Goal: Task Accomplishment & Management: Manage account settings

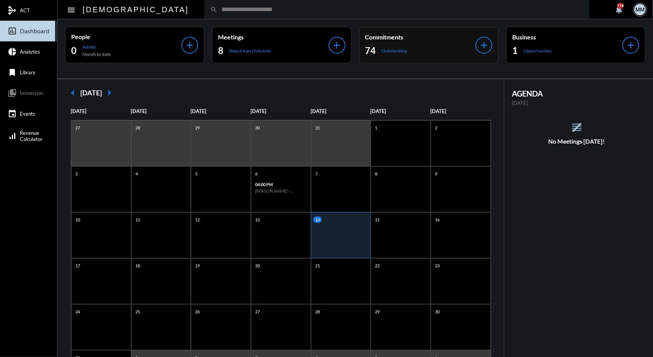
click at [400, 49] on p "Outstanding" at bounding box center [394, 51] width 25 height 6
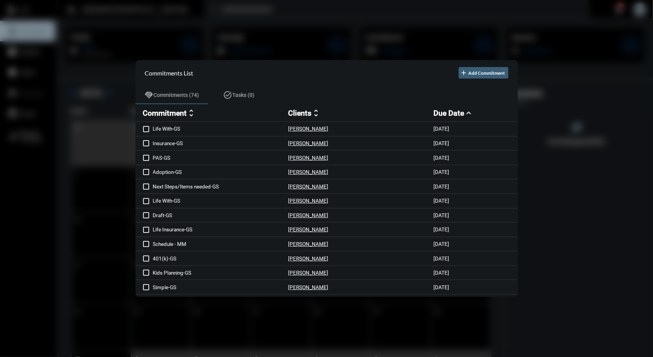
click at [297, 13] on div at bounding box center [326, 178] width 653 height 357
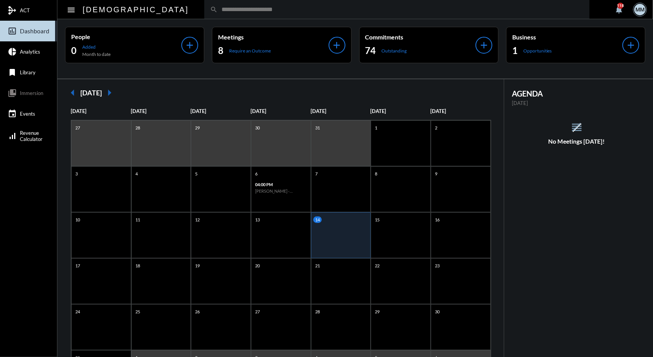
click at [70, 95] on mat-icon "arrow_left" at bounding box center [72, 92] width 15 height 15
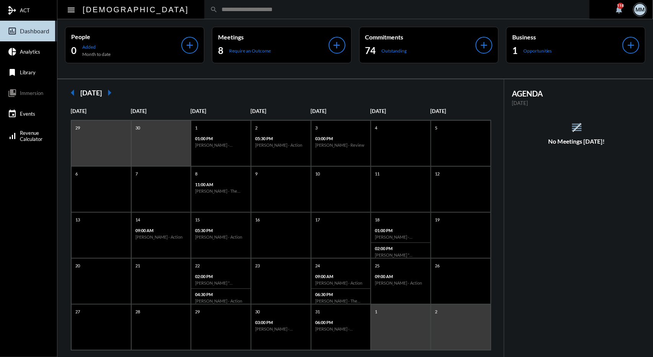
click at [117, 93] on mat-icon "arrow_right" at bounding box center [109, 92] width 15 height 15
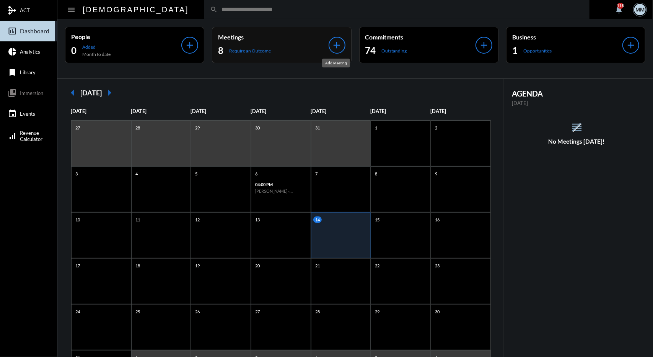
click at [341, 48] on mat-icon "add" at bounding box center [337, 45] width 11 height 11
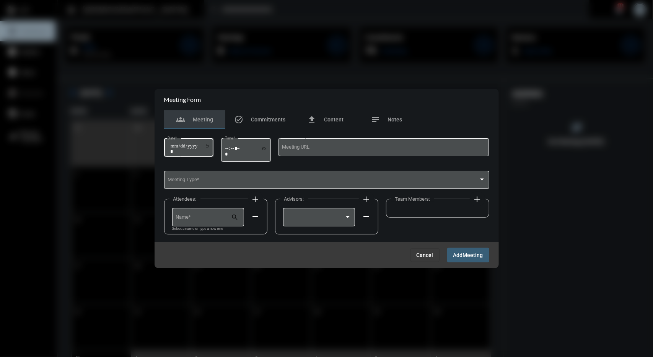
click at [178, 145] on input "Date *" at bounding box center [190, 148] width 40 height 11
type input "**********"
type input "*****"
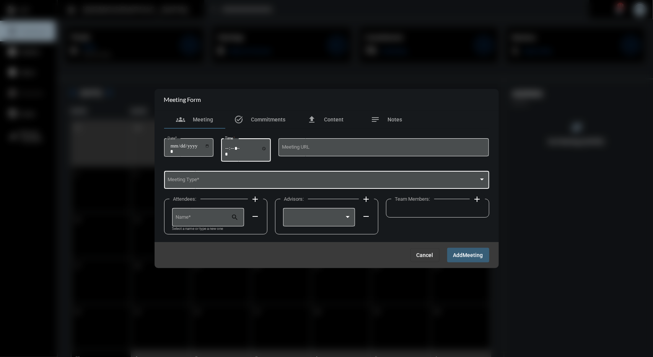
click at [226, 186] on div "Meeting Type *" at bounding box center [327, 180] width 318 height 20
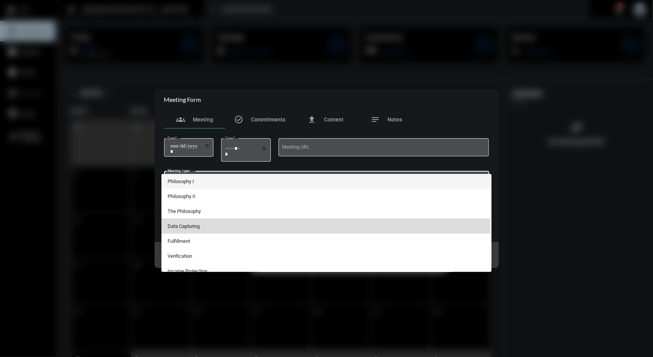
click at [185, 227] on span "Data Capturing" at bounding box center [327, 226] width 318 height 15
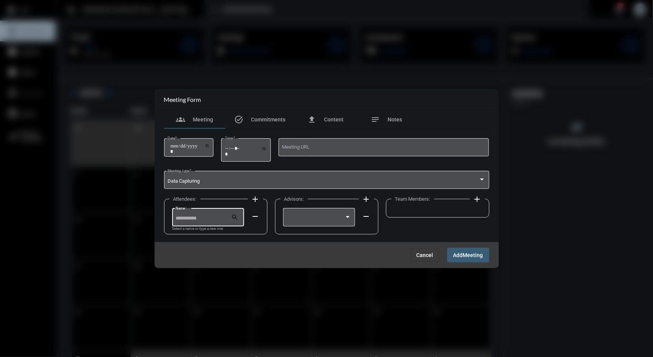
click at [192, 218] on input "Name *" at bounding box center [204, 219] width 56 height 6
click at [198, 232] on span "[PERSON_NAME]" at bounding box center [208, 236] width 60 height 18
type input "**********"
click at [308, 221] on div at bounding box center [316, 219] width 58 height 6
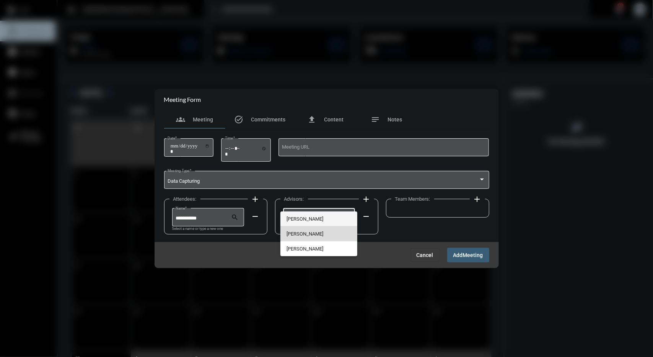
click at [302, 232] on span "[PERSON_NAME]" at bounding box center [319, 233] width 65 height 15
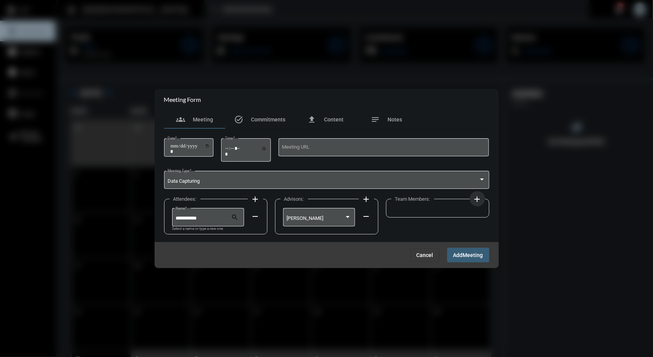
click at [481, 196] on mat-icon "add" at bounding box center [477, 198] width 9 height 9
click at [443, 204] on div "Team Members: add remove" at bounding box center [437, 217] width 103 height 36
click at [437, 211] on div at bounding box center [430, 217] width 65 height 20
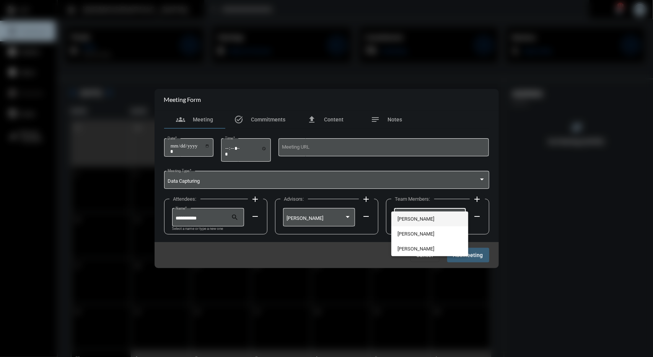
click at [423, 217] on span "[PERSON_NAME]" at bounding box center [430, 218] width 65 height 15
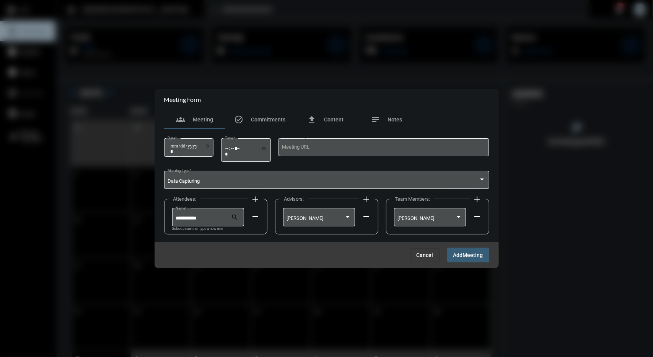
click at [467, 251] on button "Add Meeting" at bounding box center [469, 255] width 42 height 14
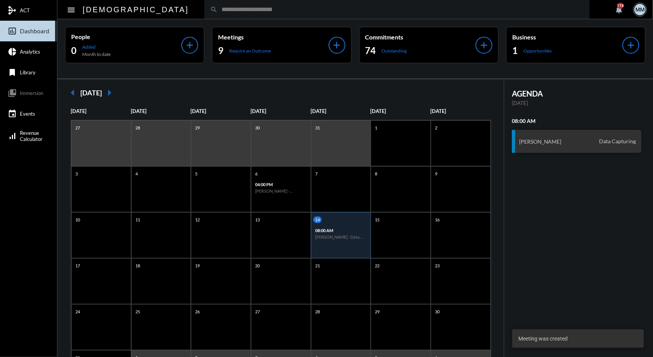
click at [239, 23] on div "People 0 Added Month to date add Meetings 9 Require an Outcome add Commitments …" at bounding box center [355, 48] width 596 height 59
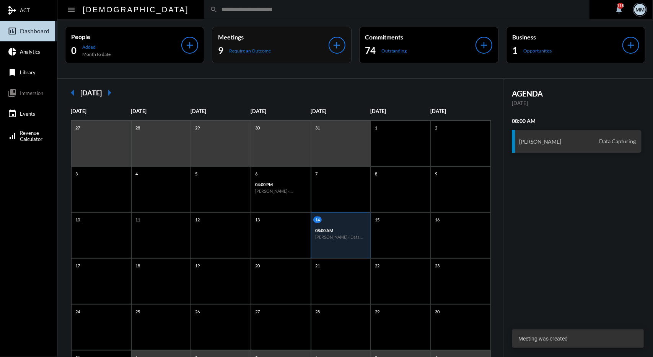
click at [245, 37] on p "Meetings" at bounding box center [273, 36] width 110 height 7
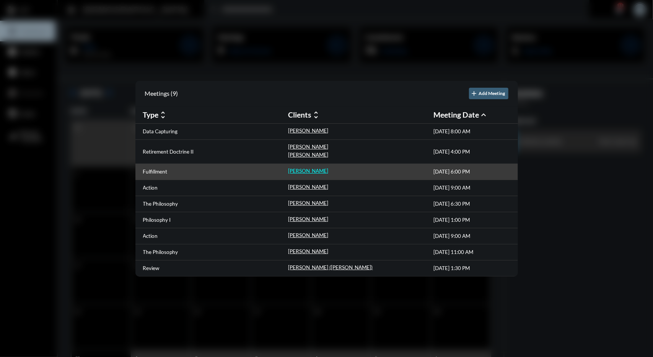
click at [301, 170] on p "[PERSON_NAME]" at bounding box center [309, 171] width 40 height 6
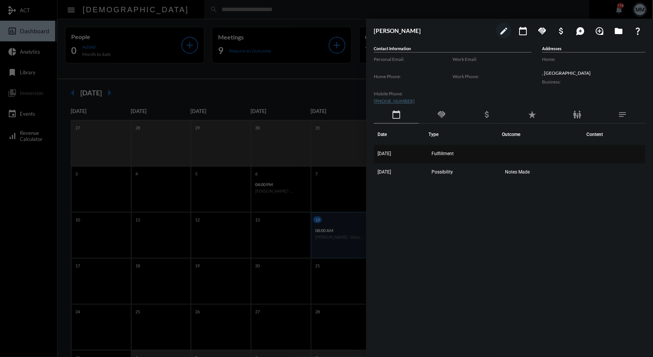
click at [450, 157] on td "Fulfillment" at bounding box center [466, 154] width 74 height 18
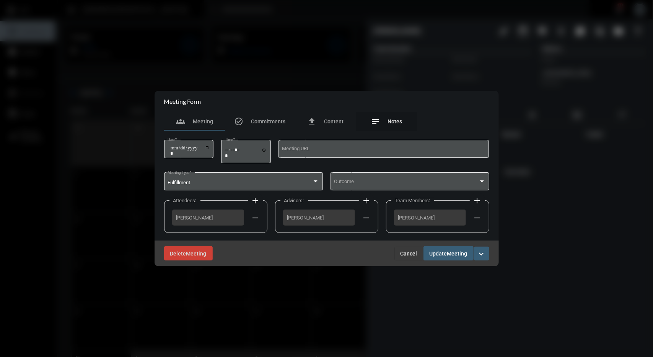
click at [391, 121] on span "Notes" at bounding box center [395, 121] width 15 height 6
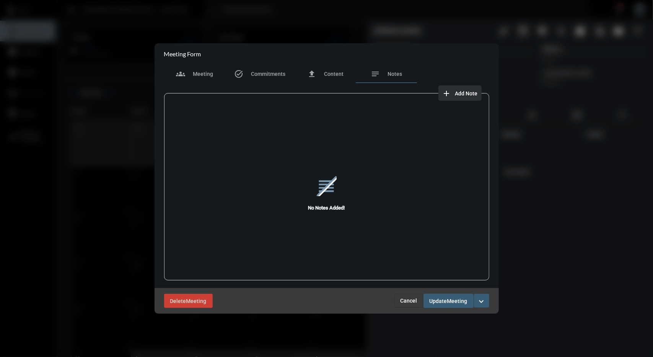
click at [455, 95] on span "add Add Note" at bounding box center [461, 93] width 36 height 6
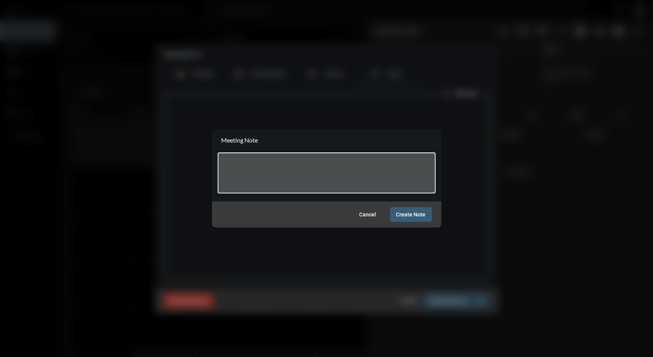
click at [381, 167] on textarea at bounding box center [326, 174] width 211 height 30
click at [371, 212] on span "Cancel" at bounding box center [368, 214] width 17 height 6
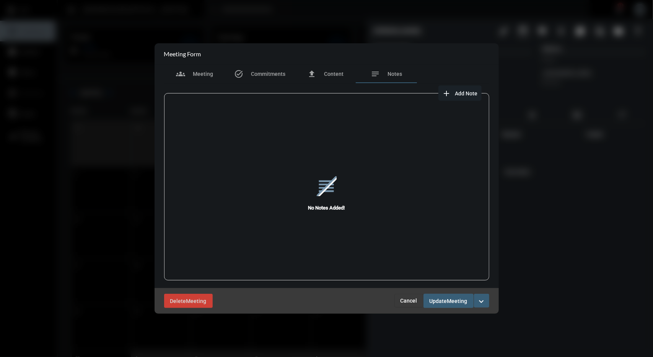
click at [461, 97] on button "add Add Note" at bounding box center [460, 92] width 43 height 15
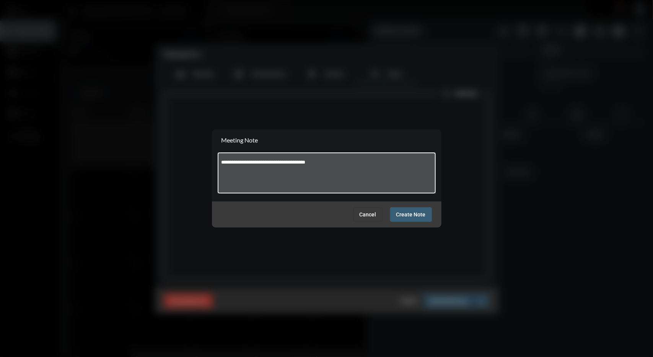
click at [221, 162] on div "**********" at bounding box center [327, 172] width 218 height 42
click at [223, 162] on textarea "**********" at bounding box center [326, 174] width 211 height 30
type textarea "**********"
drag, startPoint x: 408, startPoint y: 216, endPoint x: 280, endPoint y: 100, distance: 172.6
click at [408, 216] on span "Create Note" at bounding box center [411, 215] width 29 height 6
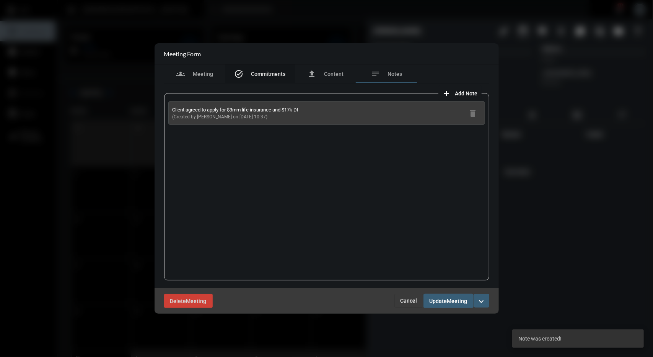
click at [267, 75] on span "Commitments" at bounding box center [269, 74] width 34 height 6
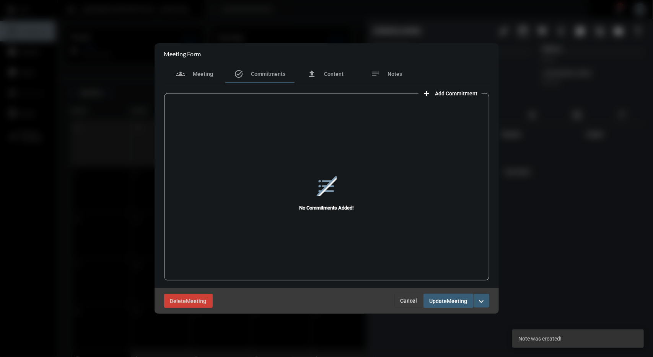
click at [457, 298] on span "Meeting" at bounding box center [458, 301] width 20 height 6
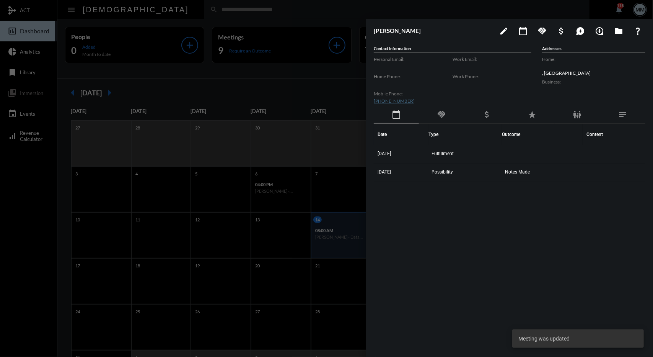
click at [273, 76] on div at bounding box center [326, 178] width 653 height 357
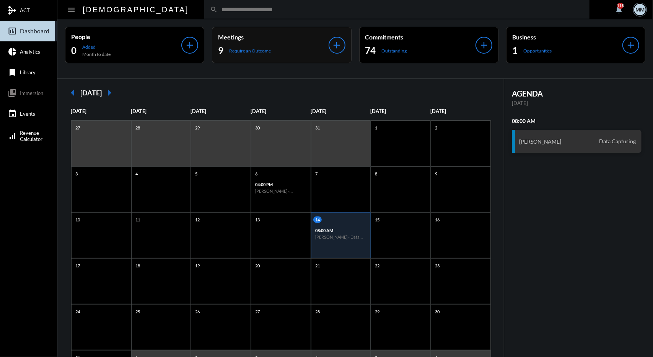
click at [254, 48] on p "Require an Outcome" at bounding box center [250, 51] width 42 height 6
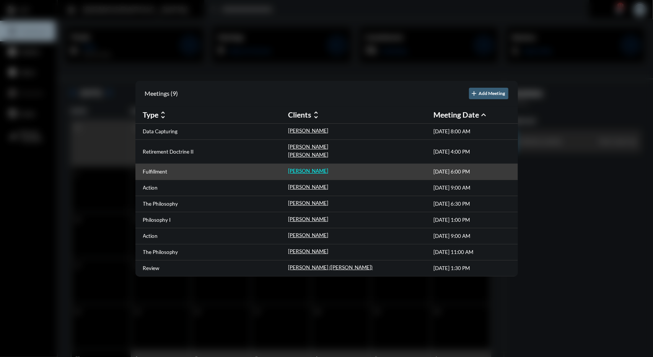
click at [310, 171] on p "[PERSON_NAME]" at bounding box center [309, 171] width 40 height 6
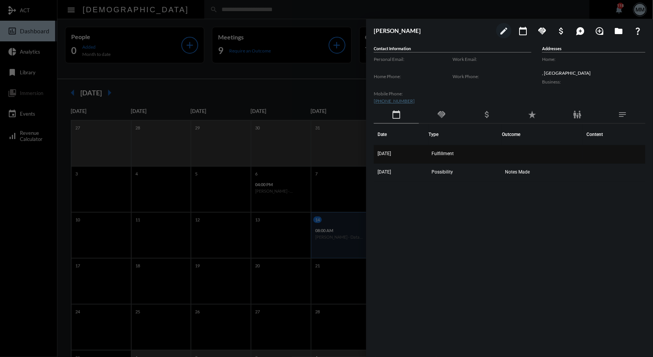
click at [429, 154] on td "[DATE]" at bounding box center [401, 154] width 55 height 18
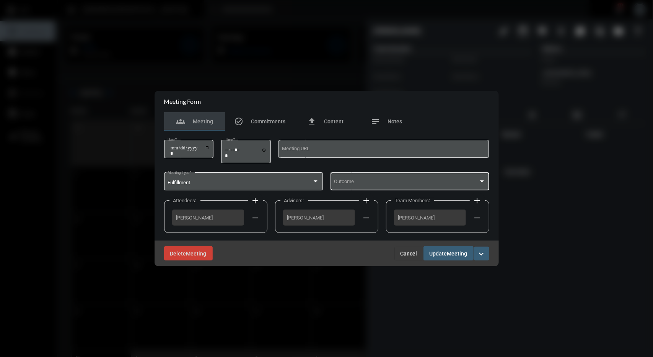
click at [442, 181] on span at bounding box center [406, 183] width 145 height 6
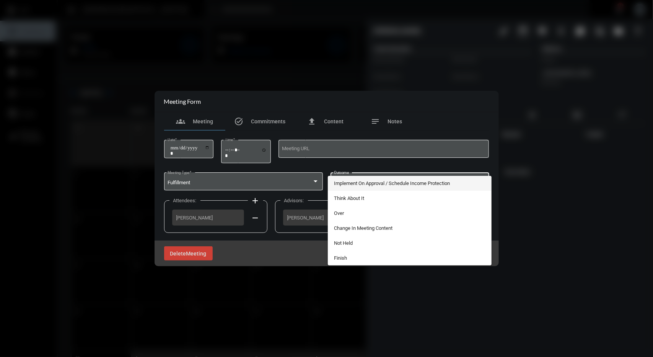
click at [358, 186] on span "Implement On Approval / Schedule Income Protection" at bounding box center [410, 183] width 152 height 15
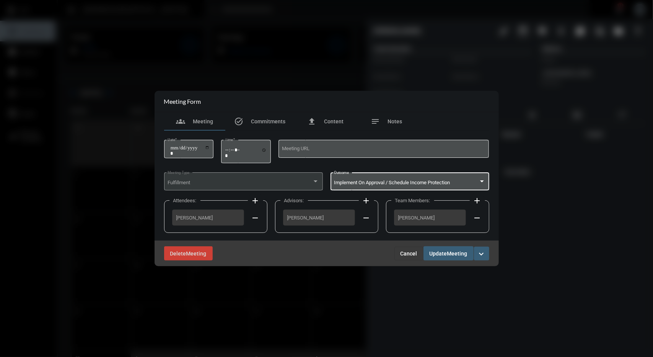
click at [460, 255] on span "Meeting" at bounding box center [458, 253] width 20 height 6
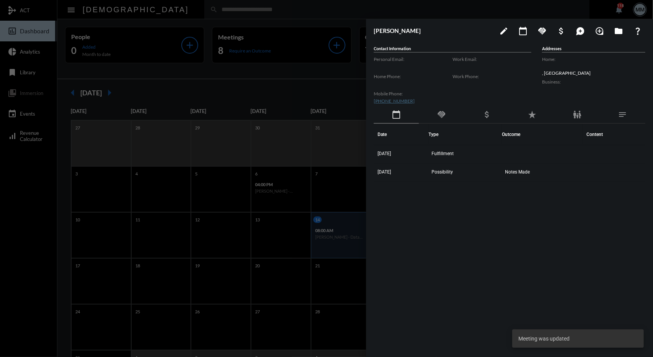
click at [285, 96] on div at bounding box center [326, 178] width 653 height 357
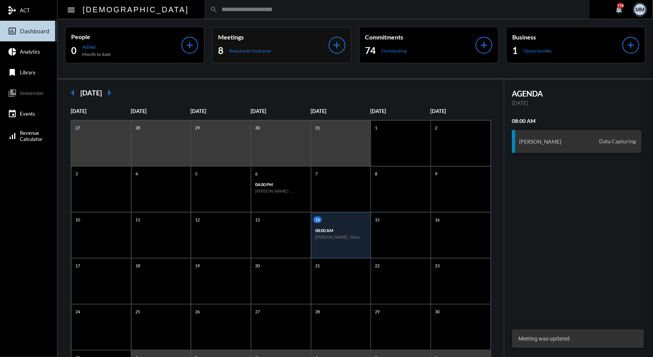
click at [260, 55] on div "8 Require an Outcome" at bounding box center [273, 50] width 110 height 12
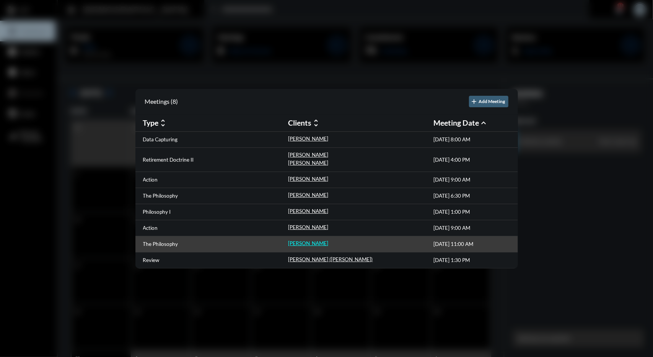
click at [301, 242] on p "[PERSON_NAME]" at bounding box center [309, 243] width 40 height 6
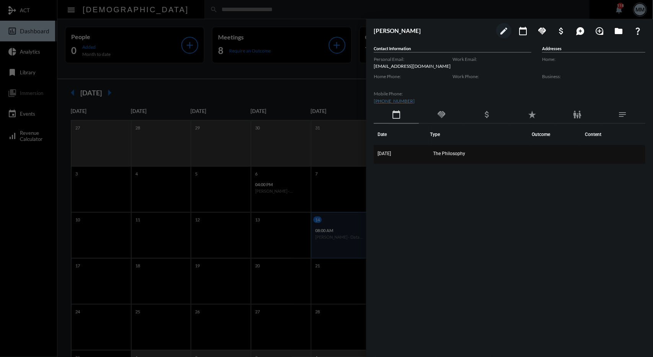
click at [399, 149] on td "[DATE]" at bounding box center [402, 154] width 56 height 18
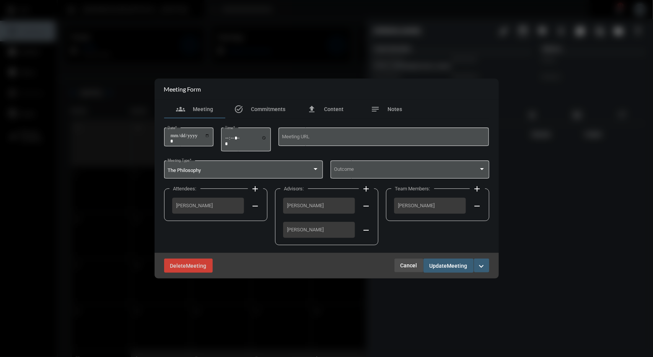
click at [413, 265] on span "Cancel" at bounding box center [409, 265] width 17 height 6
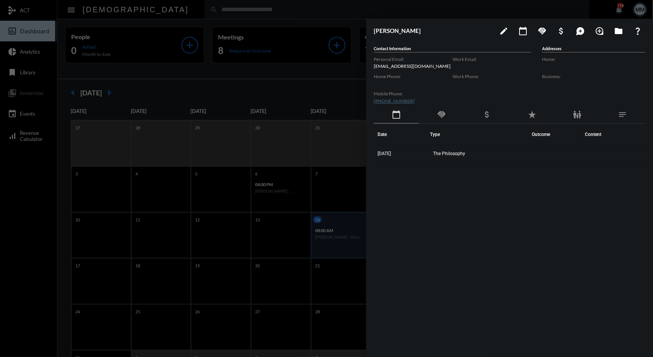
click at [281, 90] on div at bounding box center [326, 178] width 653 height 357
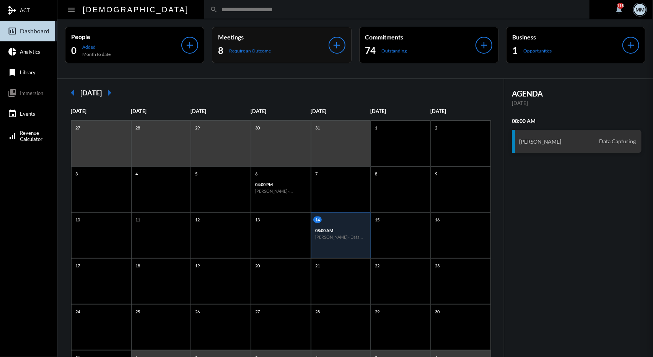
click at [256, 47] on div "8 Require an Outcome" at bounding box center [273, 50] width 110 height 12
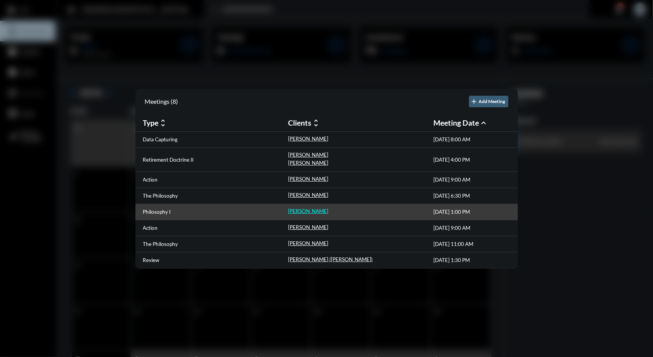
click at [304, 209] on p "[PERSON_NAME]" at bounding box center [309, 211] width 40 height 6
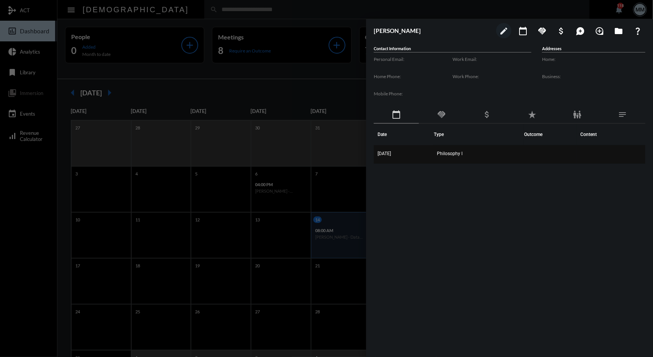
click at [399, 149] on td "[DATE]" at bounding box center [404, 154] width 60 height 18
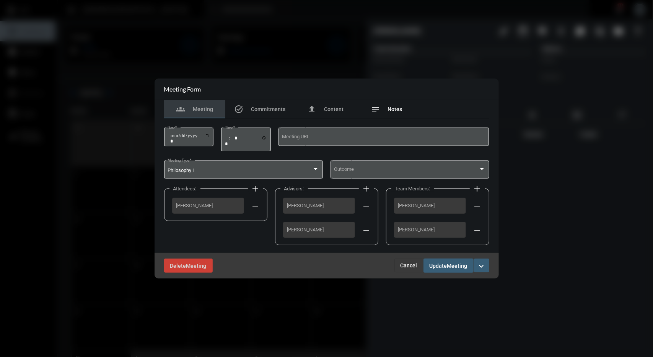
click at [393, 103] on div "notes Notes" at bounding box center [386, 109] width 61 height 18
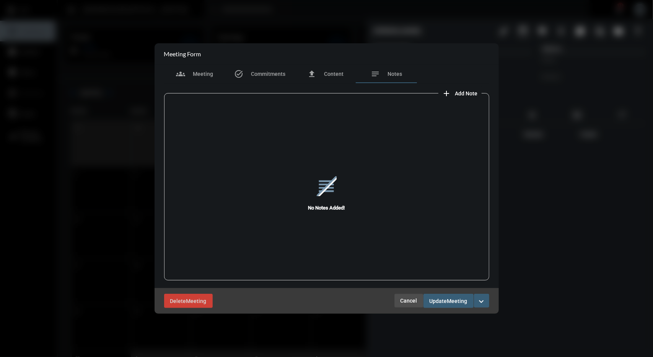
click at [405, 304] on button "Cancel" at bounding box center [409, 301] width 29 height 14
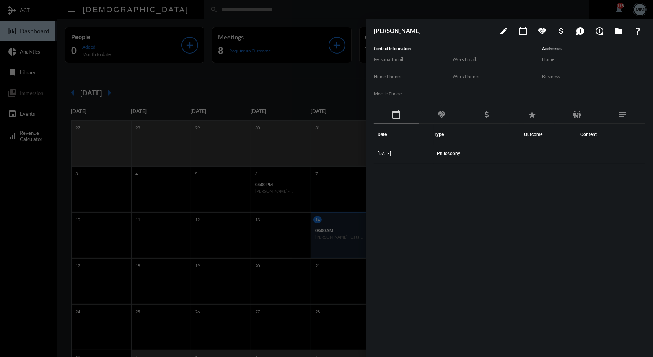
click at [276, 83] on div at bounding box center [326, 178] width 653 height 357
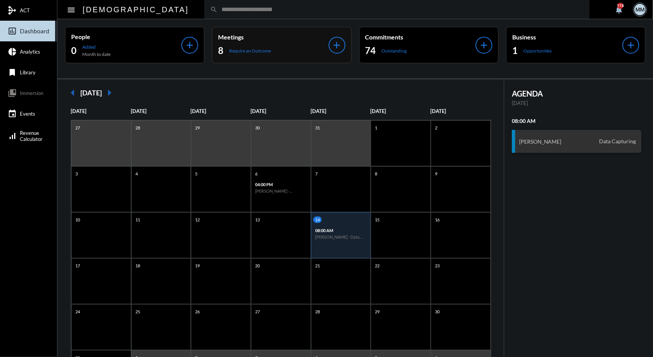
click at [256, 52] on p "Require an Outcome" at bounding box center [250, 51] width 42 height 6
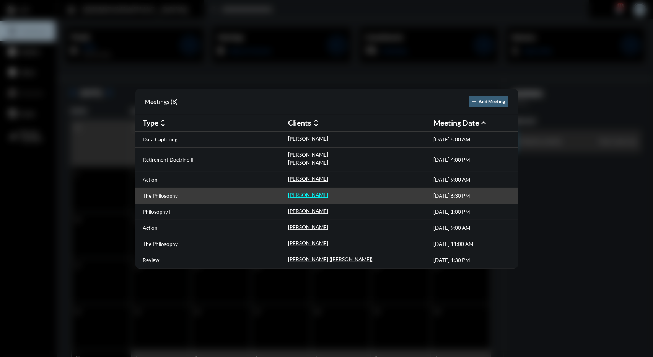
click at [302, 196] on p "[PERSON_NAME]" at bounding box center [309, 195] width 40 height 6
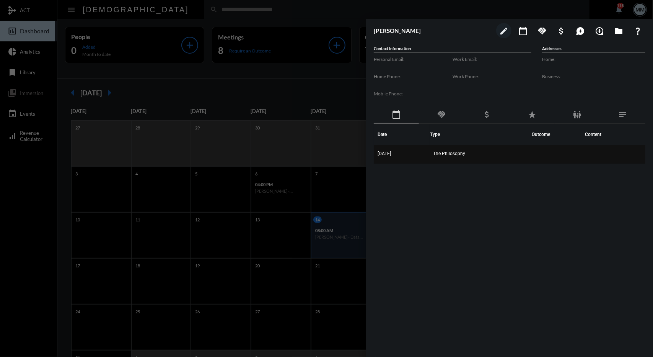
click at [447, 148] on td "The Philosophy" at bounding box center [481, 154] width 102 height 18
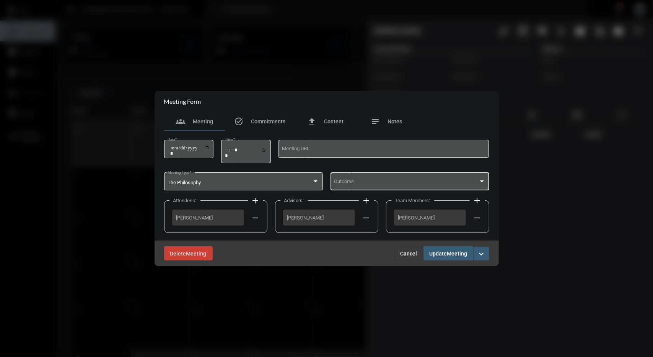
click at [362, 179] on div "Outcome" at bounding box center [410, 181] width 152 height 20
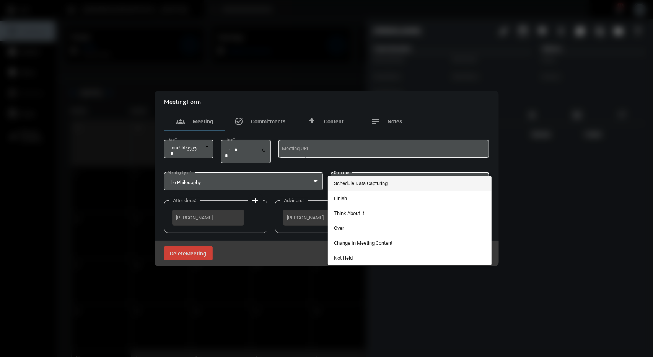
click at [359, 186] on span "Schedule Data Capturing" at bounding box center [410, 183] width 152 height 15
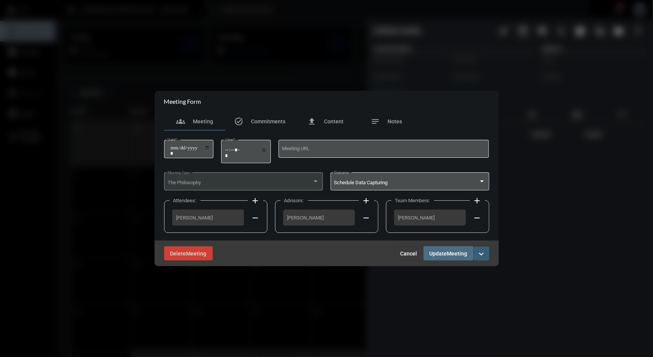
click at [454, 252] on span "Meeting" at bounding box center [458, 253] width 20 height 6
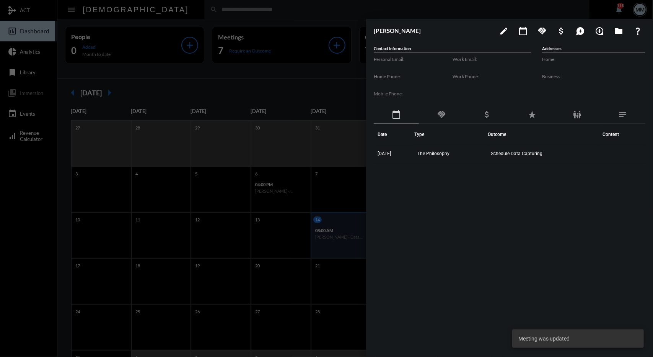
click at [433, 154] on span "The Philosophy" at bounding box center [434, 153] width 32 height 5
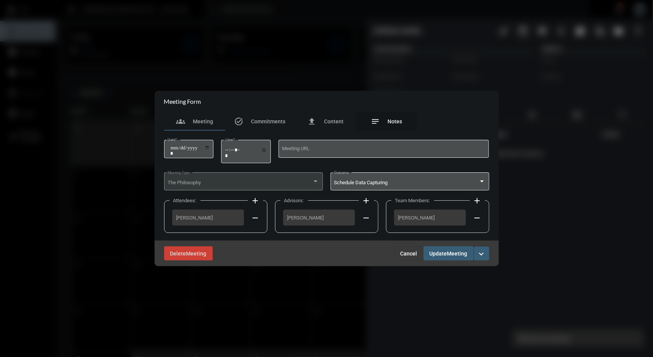
click at [399, 119] on span "Notes" at bounding box center [395, 121] width 15 height 6
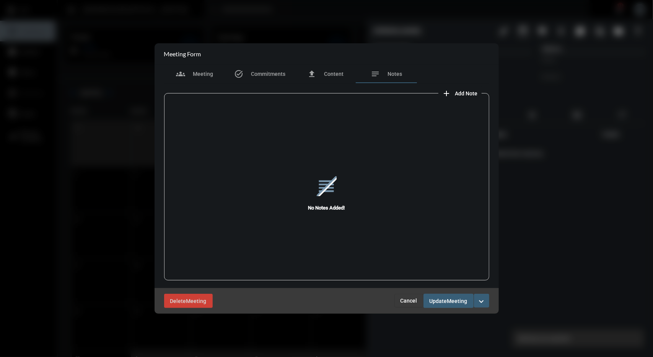
click at [461, 98] on button "add Add Note" at bounding box center [460, 92] width 43 height 15
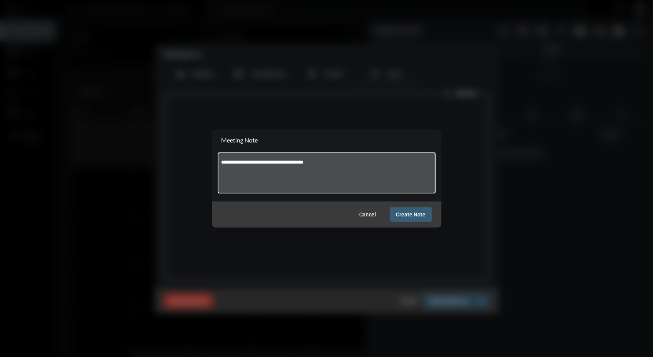
type textarea "**********"
click at [418, 218] on button "Create Note" at bounding box center [411, 214] width 42 height 14
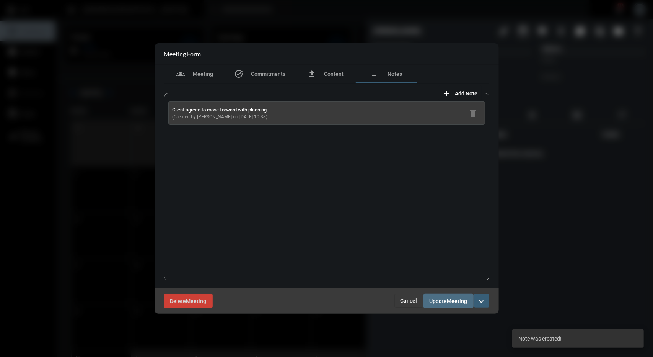
click at [441, 299] on span "Update" at bounding box center [439, 301] width 18 height 6
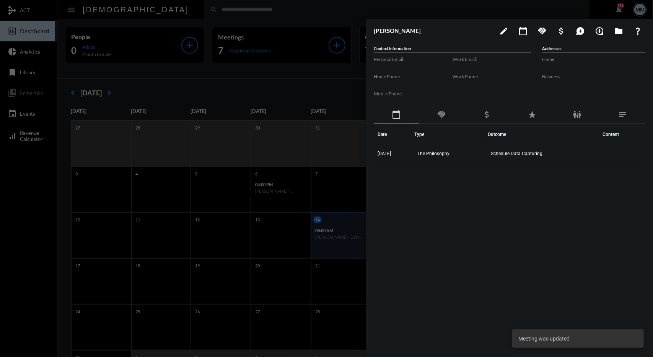
click at [292, 101] on div at bounding box center [326, 178] width 653 height 357
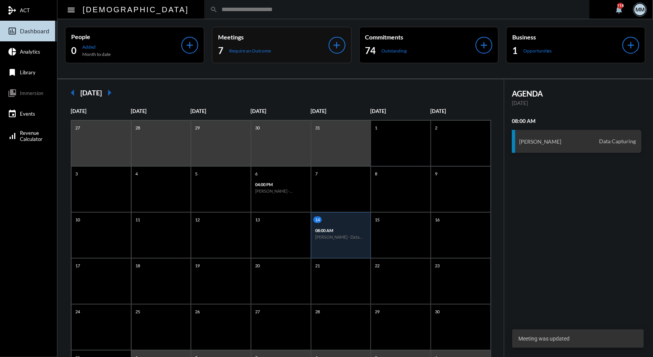
click at [251, 54] on div "7 Require an Outcome" at bounding box center [273, 50] width 110 height 12
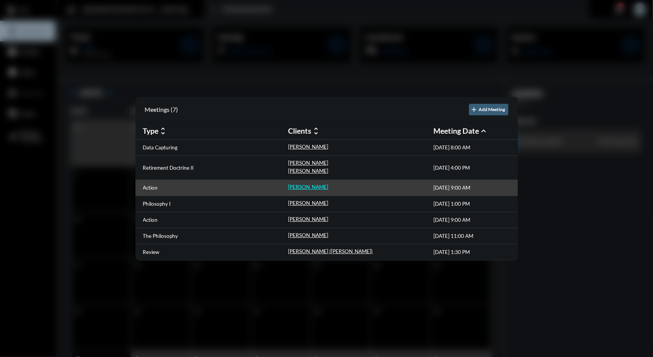
click at [301, 188] on p "[PERSON_NAME]" at bounding box center [309, 187] width 40 height 6
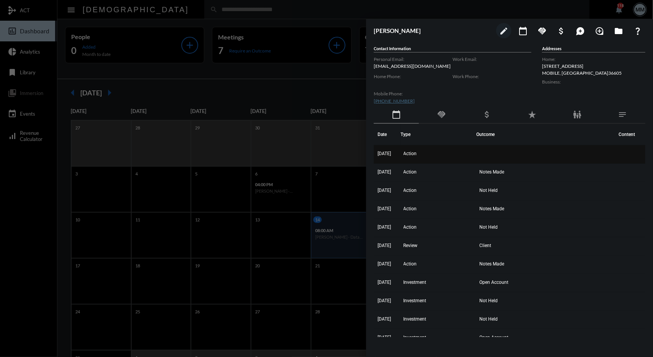
click at [401, 150] on td "[DATE]" at bounding box center [387, 154] width 27 height 18
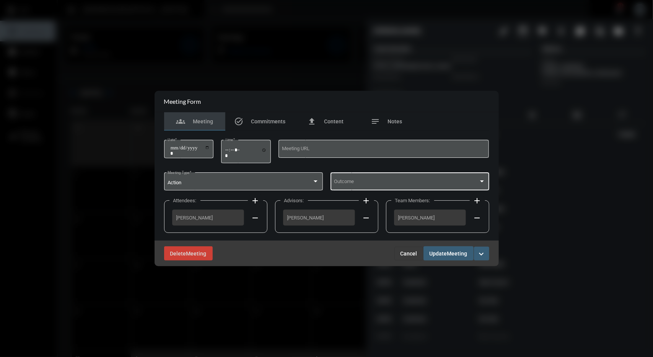
click at [411, 183] on span at bounding box center [406, 183] width 145 height 6
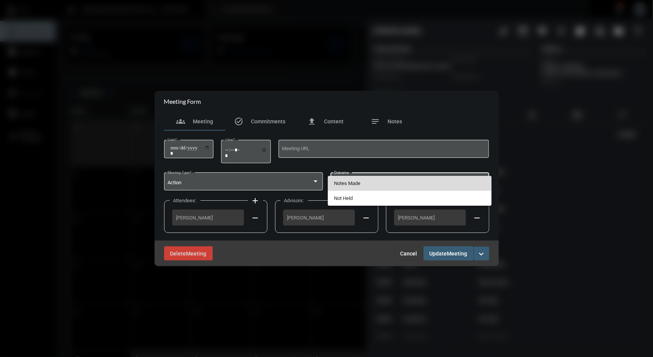
click at [402, 183] on span "Notes Made" at bounding box center [410, 183] width 152 height 15
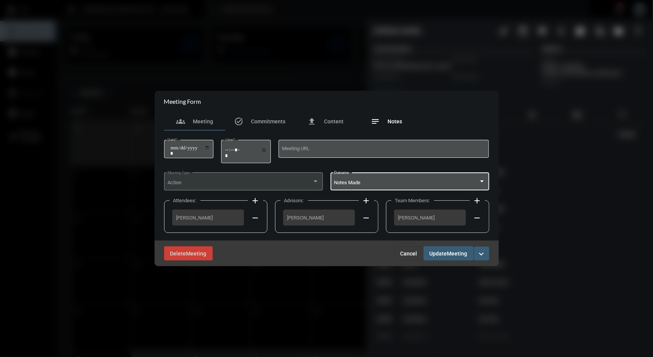
click at [391, 116] on div "notes Notes" at bounding box center [386, 121] width 61 height 18
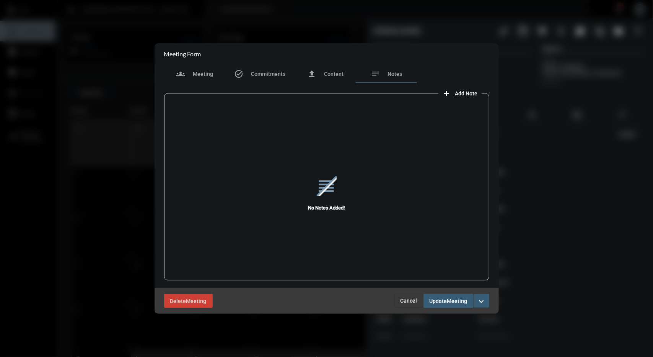
click at [449, 89] on mat-icon "add" at bounding box center [447, 93] width 9 height 9
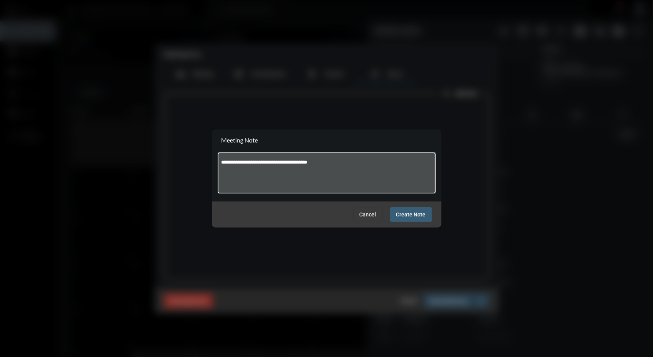
type textarea "**********"
click at [401, 212] on span "Create Note" at bounding box center [411, 215] width 29 height 6
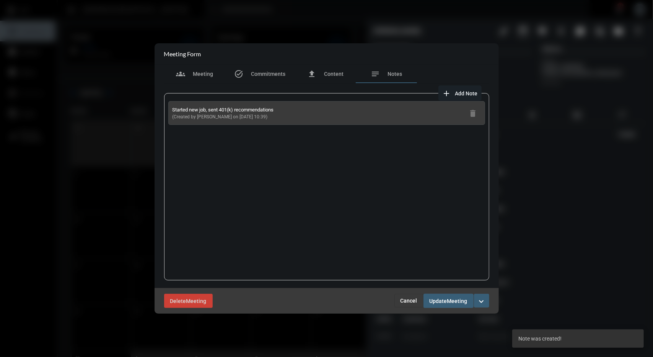
click at [451, 289] on div "Delete Meeting Cancel Update Meeting expand_more" at bounding box center [327, 301] width 345 height 26
click at [450, 294] on button "Update Meeting" at bounding box center [449, 301] width 50 height 14
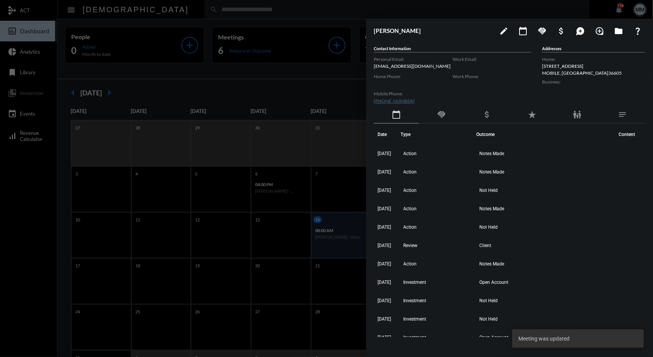
click at [277, 53] on div at bounding box center [326, 178] width 653 height 357
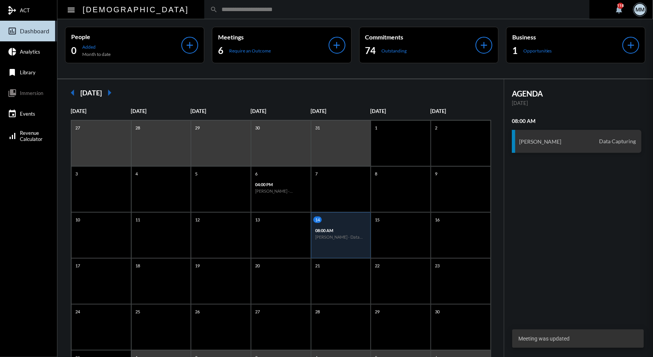
click at [264, 52] on div at bounding box center [326, 178] width 653 height 357
click at [264, 52] on p "Require an Outcome" at bounding box center [250, 51] width 42 height 6
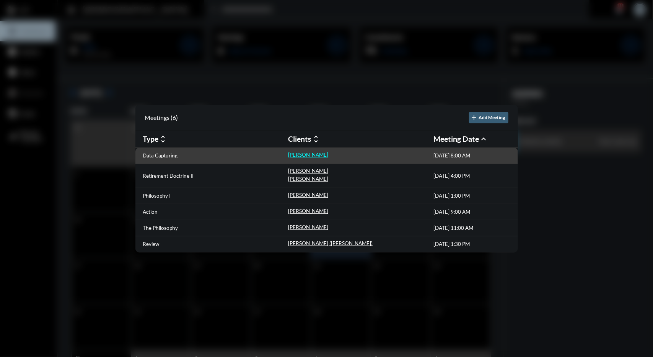
click at [302, 155] on p "[PERSON_NAME]" at bounding box center [309, 155] width 40 height 6
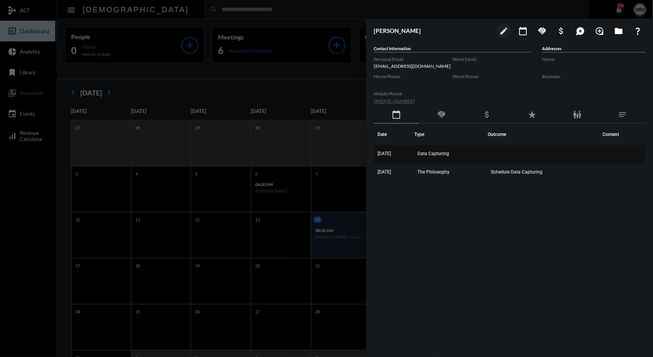
click at [476, 152] on td "Data Capturing" at bounding box center [452, 154] width 74 height 18
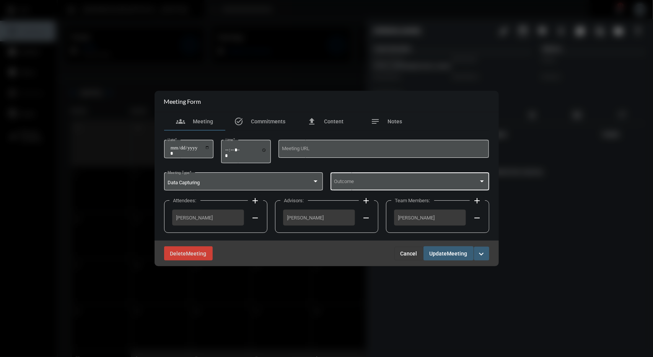
click at [352, 175] on div "Outcome" at bounding box center [410, 181] width 152 height 20
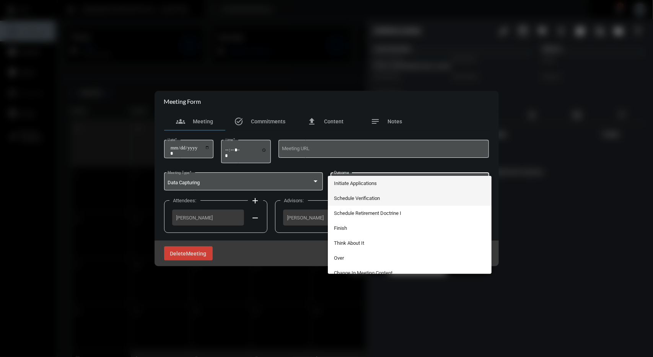
click at [370, 198] on span "Schedule Verification" at bounding box center [410, 198] width 152 height 15
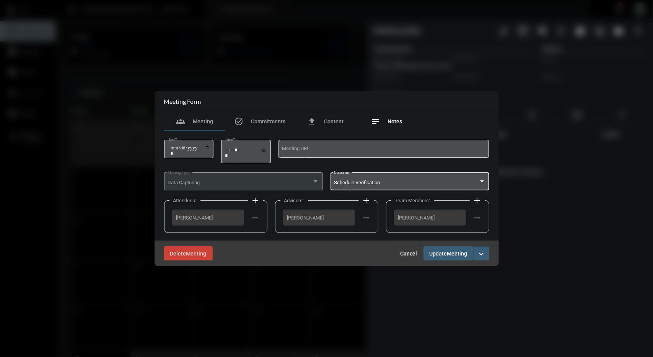
click at [398, 121] on span "Notes" at bounding box center [395, 121] width 15 height 6
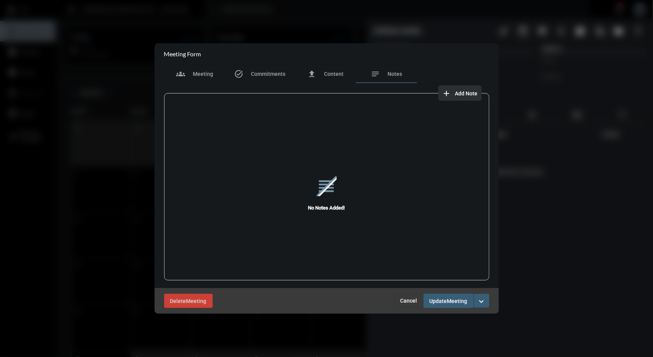
click at [457, 98] on button "add Add Note" at bounding box center [460, 92] width 43 height 15
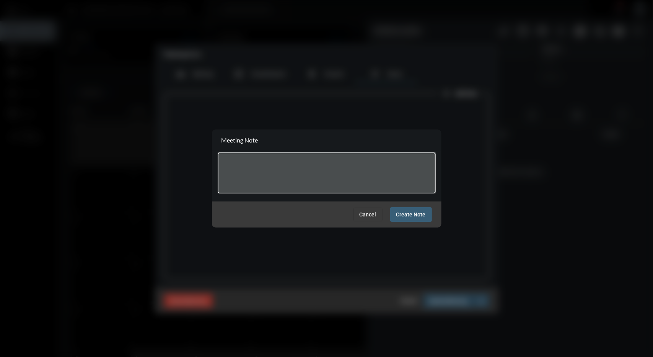
click at [340, 170] on textarea at bounding box center [326, 174] width 211 height 30
type textarea "**********"
click at [400, 213] on span "Create Note" at bounding box center [411, 215] width 29 height 6
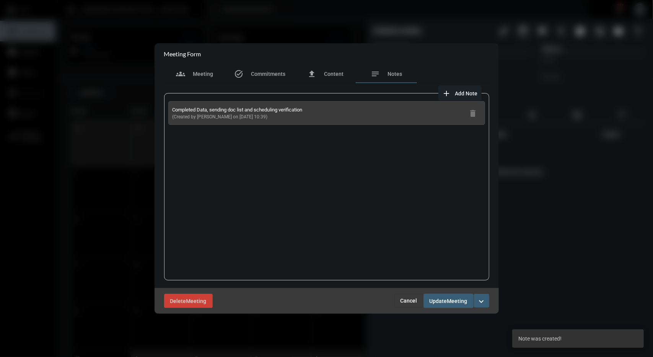
click at [449, 300] on span "Meeting" at bounding box center [458, 301] width 20 height 6
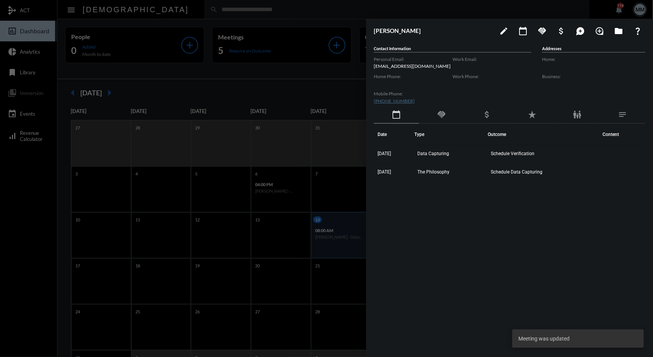
click at [290, 96] on div at bounding box center [326, 178] width 653 height 357
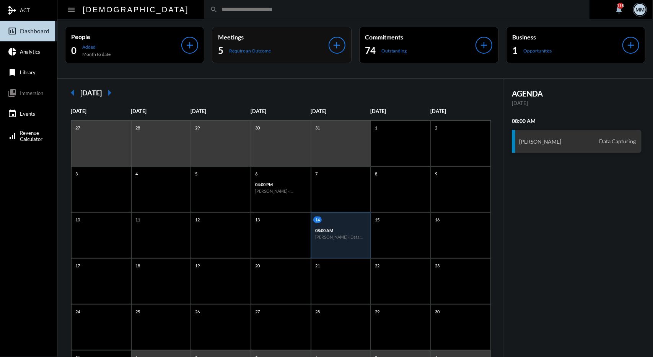
click at [250, 57] on div "Meetings 5 Require an Outcome add" at bounding box center [281, 45] width 139 height 36
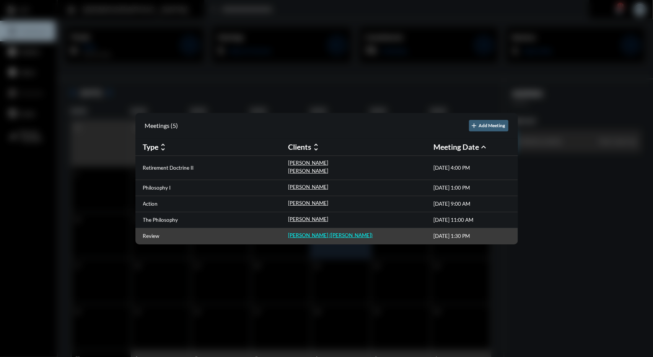
click at [327, 233] on p "[PERSON_NAME] ([PERSON_NAME])" at bounding box center [331, 235] width 85 height 6
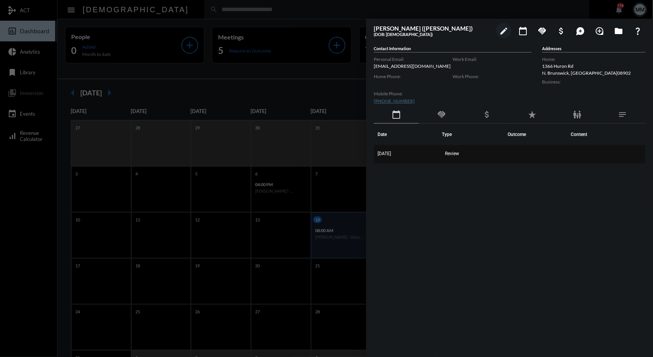
click at [425, 146] on td "[DATE]" at bounding box center [408, 154] width 68 height 18
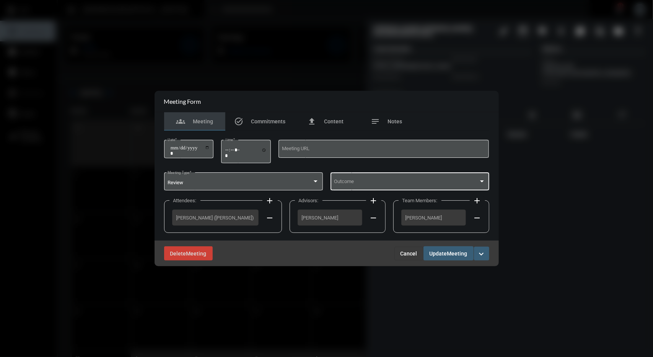
click at [392, 175] on div "Outcome" at bounding box center [410, 181] width 152 height 20
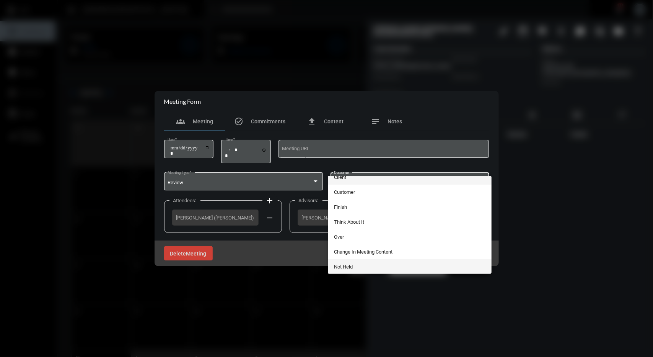
click at [353, 268] on span "Not Held" at bounding box center [410, 266] width 152 height 15
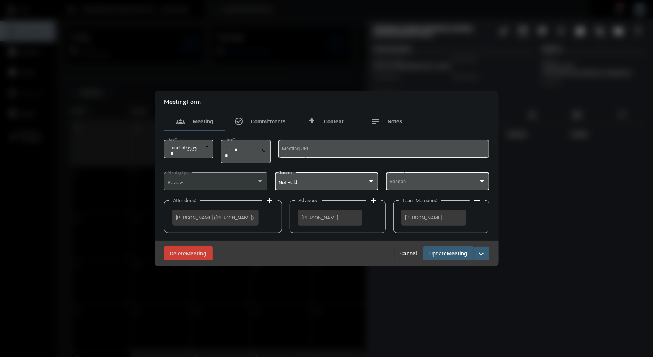
click at [408, 188] on div "Reason" at bounding box center [438, 181] width 96 height 20
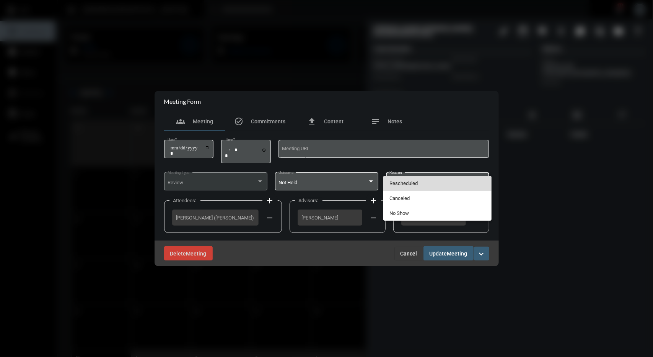
click at [403, 184] on span "Rescheduled" at bounding box center [438, 183] width 96 height 15
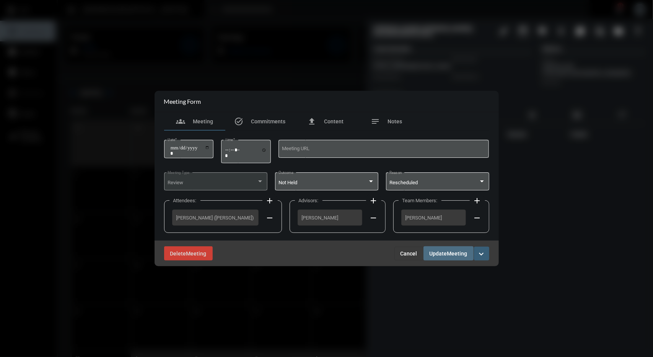
click at [435, 258] on button "Update Meeting" at bounding box center [449, 253] width 50 height 14
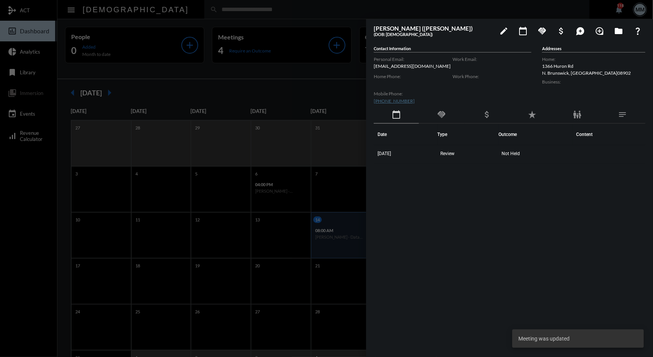
click at [269, 105] on div at bounding box center [326, 178] width 653 height 357
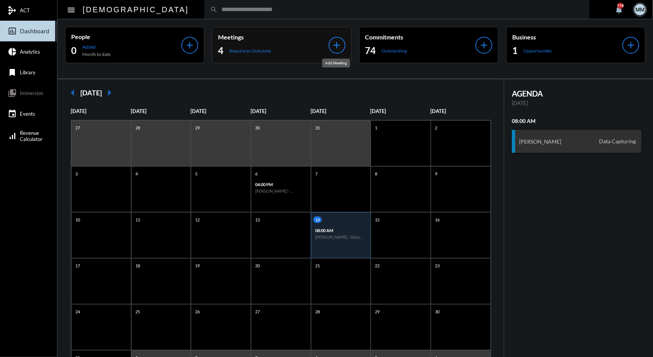
click at [335, 42] on mat-icon "add" at bounding box center [337, 45] width 11 height 11
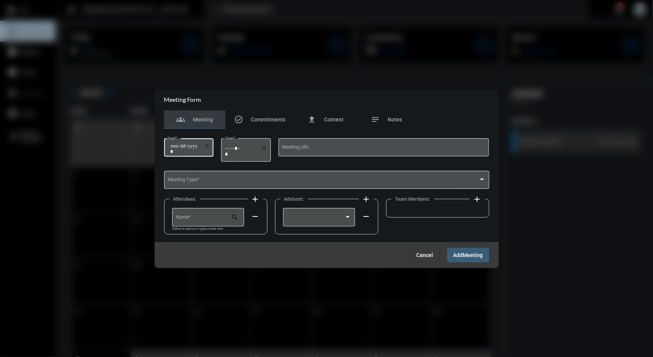
click at [171, 143] on input "Date *" at bounding box center [190, 148] width 40 height 11
type input "**********"
type input "*****"
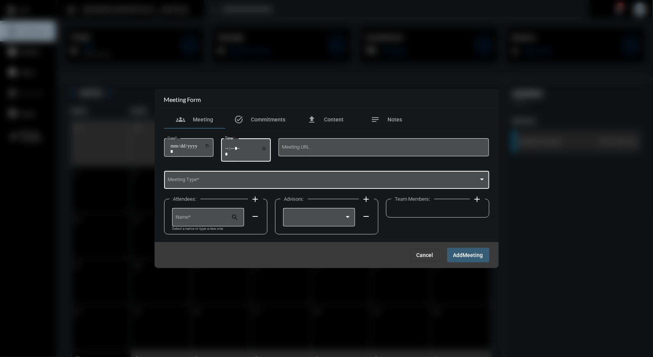
click at [192, 171] on div "Meeting Type *" at bounding box center [327, 180] width 318 height 20
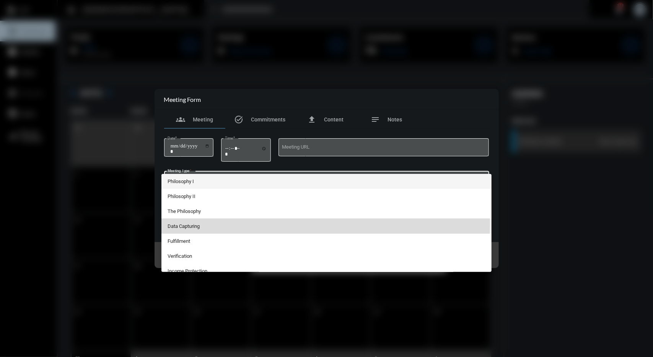
click at [181, 222] on span "Data Capturing" at bounding box center [327, 226] width 318 height 15
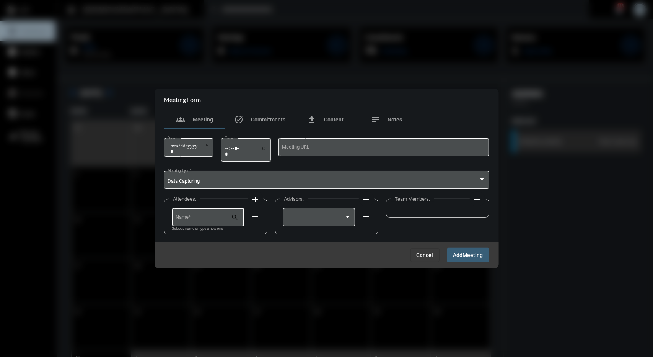
click at [197, 212] on div "Name *" at bounding box center [204, 217] width 56 height 20
click at [198, 232] on span "[PERSON_NAME]" at bounding box center [208, 236] width 60 height 18
type input "**********"
click at [321, 219] on div at bounding box center [316, 219] width 58 height 6
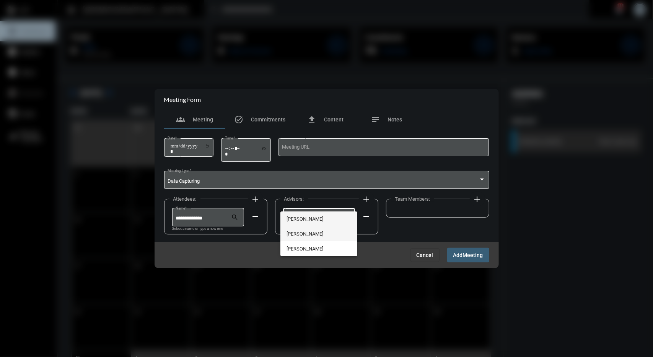
click at [312, 232] on span "[PERSON_NAME]" at bounding box center [319, 233] width 65 height 15
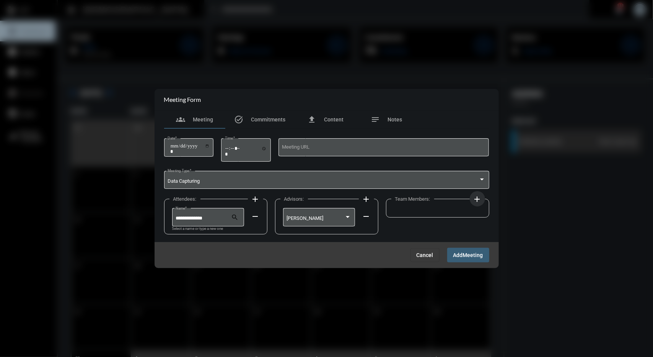
click at [477, 198] on mat-icon "add" at bounding box center [477, 198] width 9 height 9
click at [423, 212] on div at bounding box center [430, 217] width 65 height 20
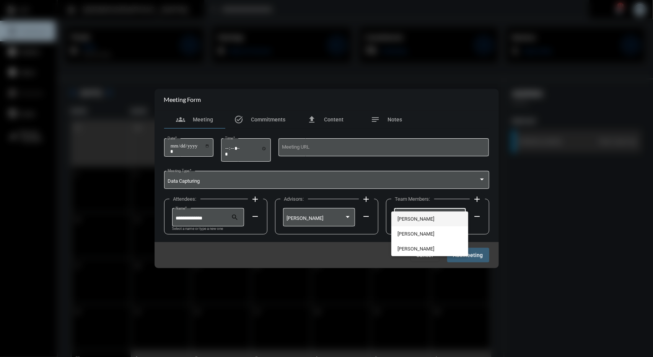
click at [418, 221] on span "[PERSON_NAME]" at bounding box center [430, 218] width 65 height 15
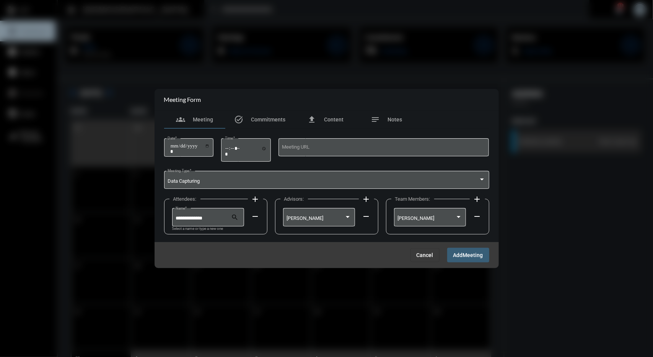
click at [456, 252] on span "Add" at bounding box center [459, 255] width 10 height 6
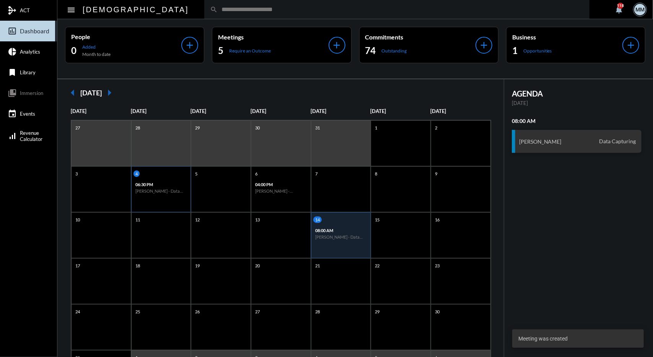
click at [147, 189] on h6 "[PERSON_NAME] - Data Capturing" at bounding box center [162, 190] width 52 height 5
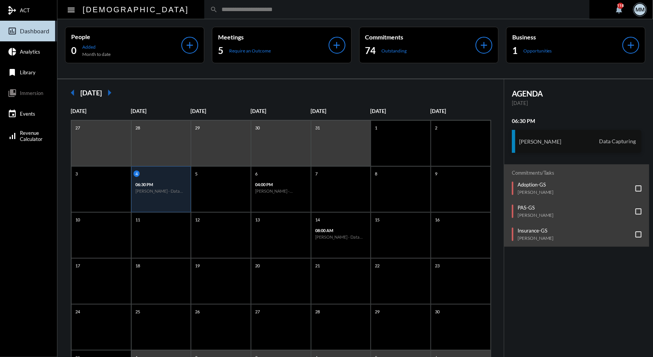
click at [523, 141] on h3 "[PERSON_NAME]" at bounding box center [540, 141] width 42 height 7
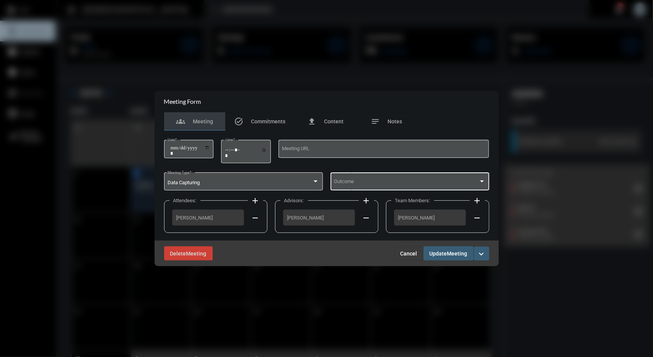
click at [474, 177] on div "Outcome" at bounding box center [410, 181] width 152 height 20
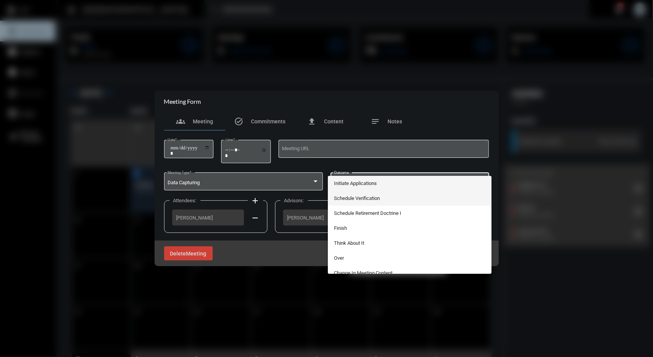
click at [374, 196] on span "Schedule Verification" at bounding box center [410, 198] width 152 height 15
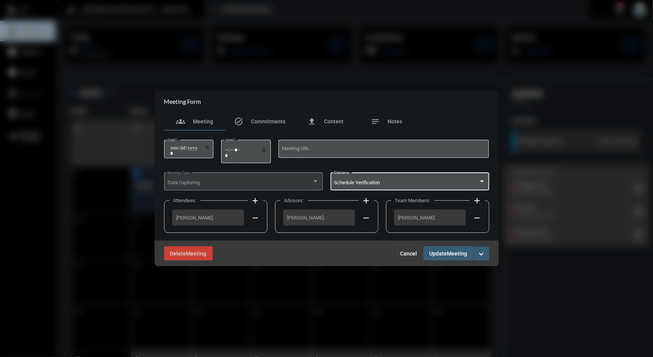
click at [441, 252] on span "Update" at bounding box center [439, 253] width 18 height 6
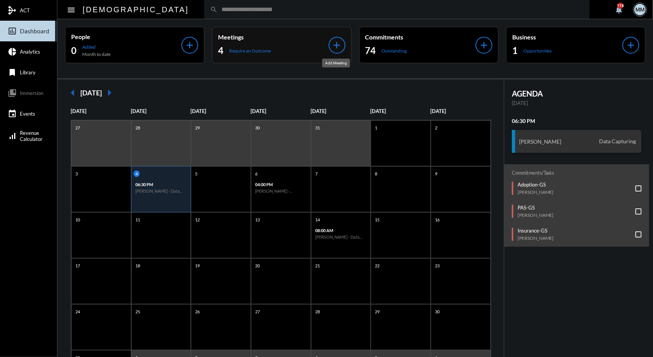
click at [334, 47] on mat-icon "add" at bounding box center [337, 45] width 11 height 11
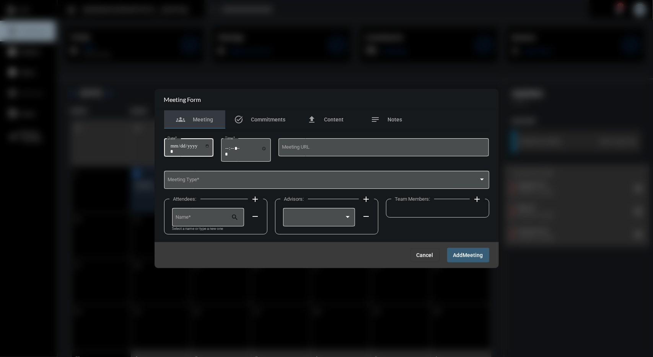
click at [172, 142] on div "Date *" at bounding box center [189, 147] width 42 height 20
type input "**********"
type input "*****"
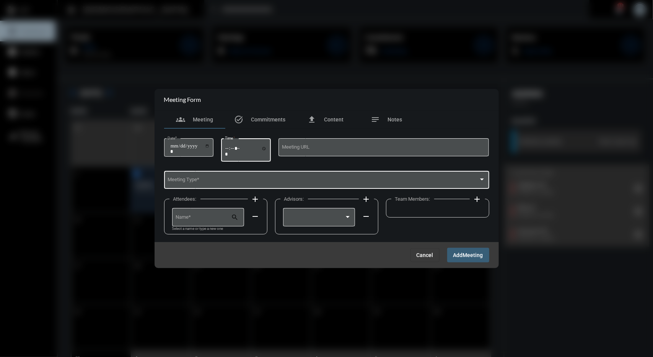
click at [199, 181] on span at bounding box center [323, 181] width 311 height 6
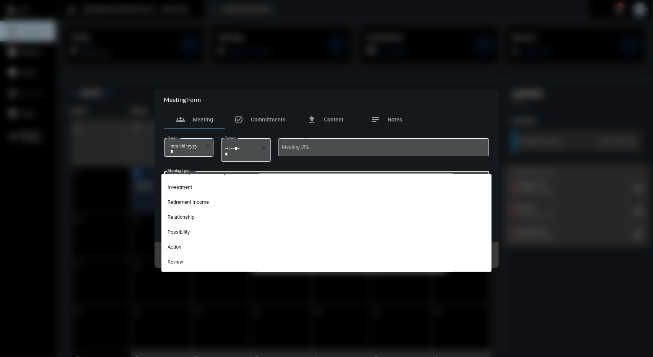
scroll to position [159, 0]
click at [186, 243] on span "Action" at bounding box center [327, 246] width 318 height 15
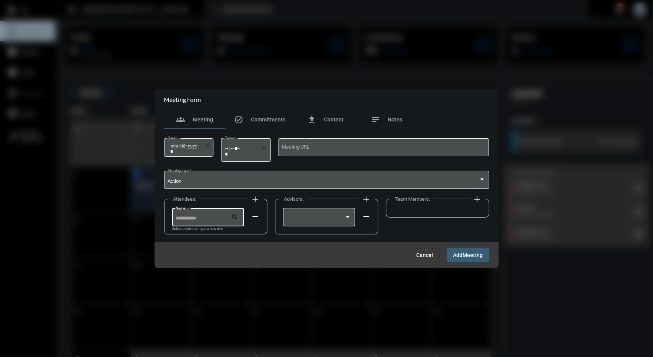
click at [199, 219] on input "Name *" at bounding box center [204, 219] width 56 height 6
click at [197, 229] on span "[PERSON_NAME]" at bounding box center [208, 236] width 60 height 18
type input "******"
click at [319, 209] on div at bounding box center [319, 217] width 65 height 20
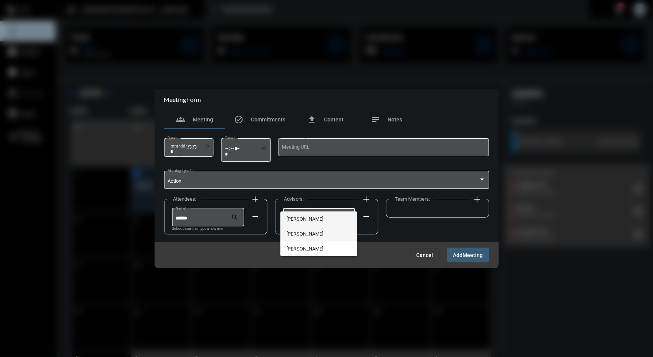
click at [301, 232] on span "[PERSON_NAME]" at bounding box center [319, 233] width 65 height 15
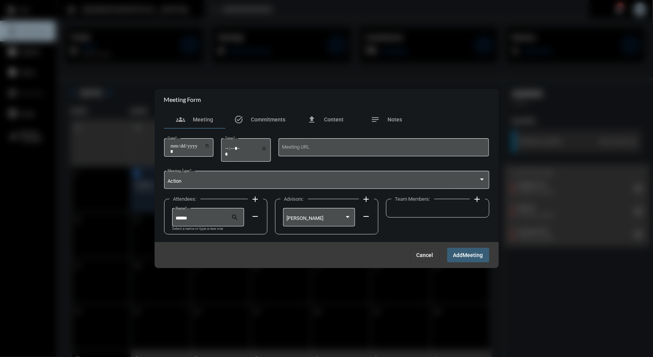
click at [477, 203] on mat-icon "add" at bounding box center [477, 198] width 9 height 9
click at [448, 216] on div at bounding box center [427, 219] width 58 height 6
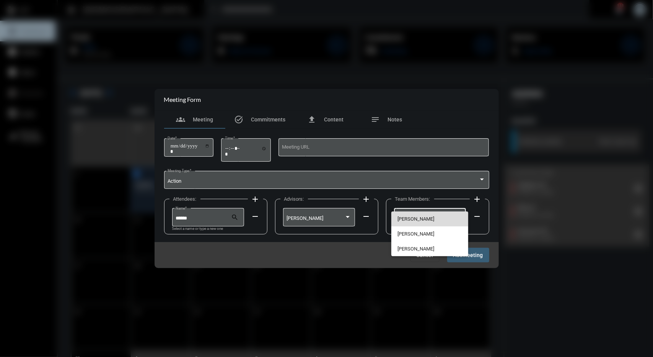
click at [415, 220] on span "[PERSON_NAME]" at bounding box center [430, 218] width 65 height 15
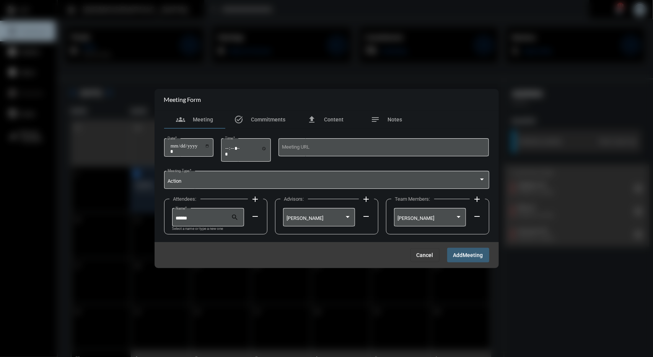
click at [447, 247] on div "Cancel Add Meeting" at bounding box center [327, 255] width 345 height 26
click at [448, 249] on button "Add Meeting" at bounding box center [469, 255] width 42 height 14
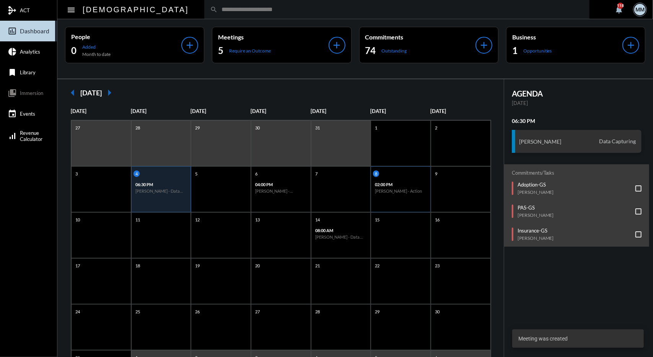
click at [399, 175] on div "8" at bounding box center [401, 173] width 57 height 7
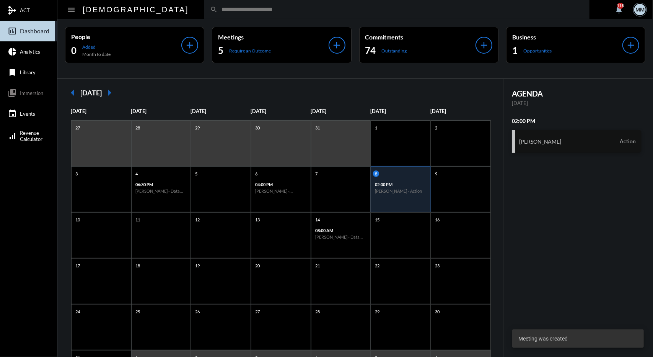
click at [521, 148] on div "[PERSON_NAME] Action" at bounding box center [577, 141] width 130 height 23
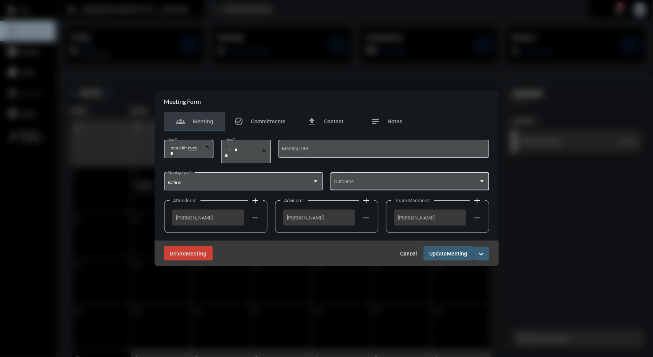
click at [400, 181] on span at bounding box center [406, 183] width 145 height 6
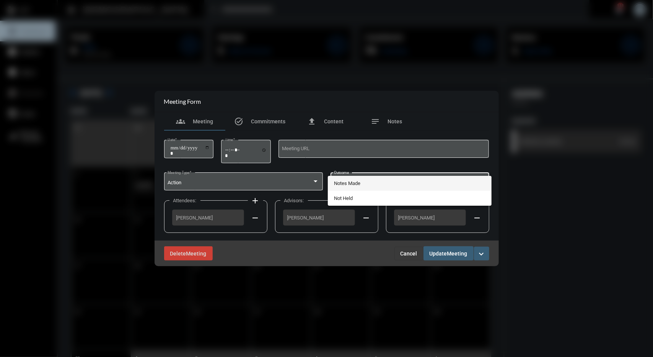
click at [365, 184] on span "Notes Made" at bounding box center [410, 183] width 152 height 15
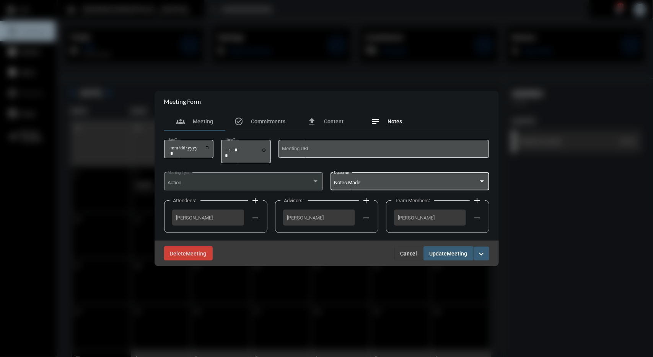
click at [388, 125] on div "notes Notes" at bounding box center [386, 121] width 31 height 9
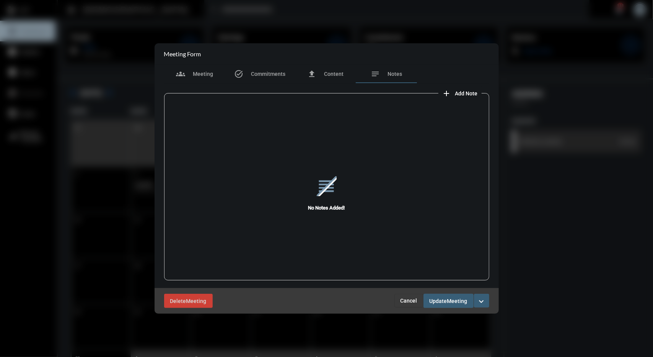
click at [473, 96] on span "Add Note" at bounding box center [467, 93] width 23 height 6
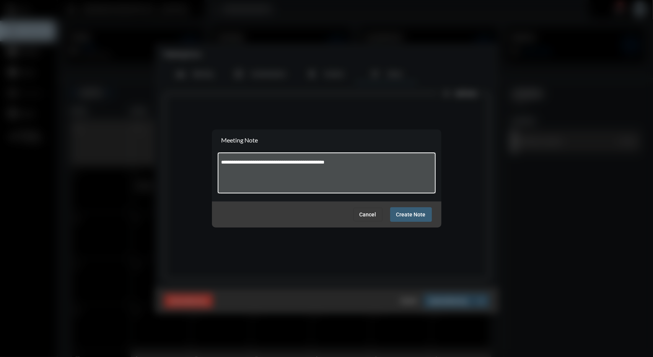
type textarea "**********"
click at [415, 215] on span "Create Note" at bounding box center [411, 215] width 29 height 6
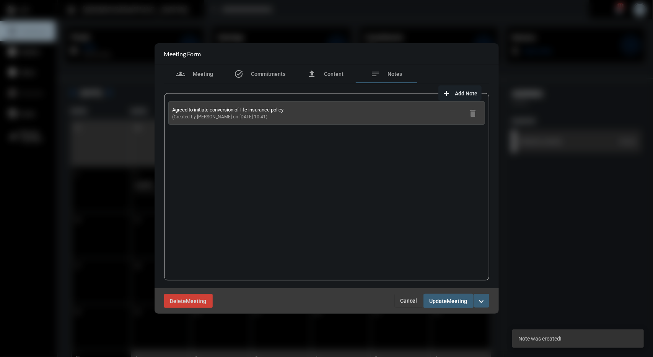
click at [451, 298] on span "Meeting" at bounding box center [458, 301] width 20 height 6
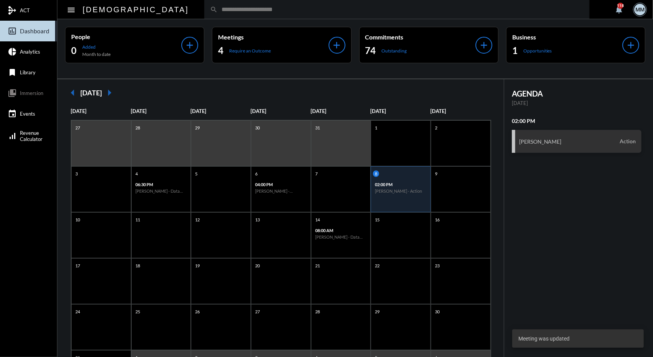
click at [286, 94] on div "arrow_left [DATE] arrow_right" at bounding box center [280, 92] width 431 height 15
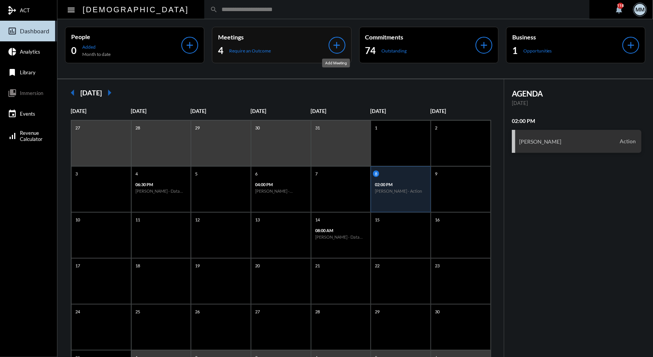
click at [333, 45] on mat-icon "add" at bounding box center [337, 45] width 11 height 11
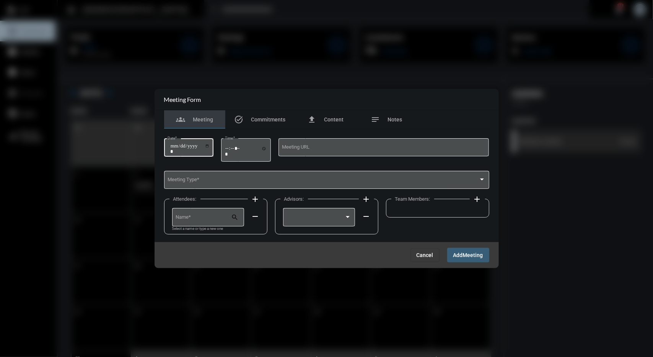
click at [173, 147] on input "Date *" at bounding box center [190, 148] width 40 height 11
type input "**********"
type input "*****"
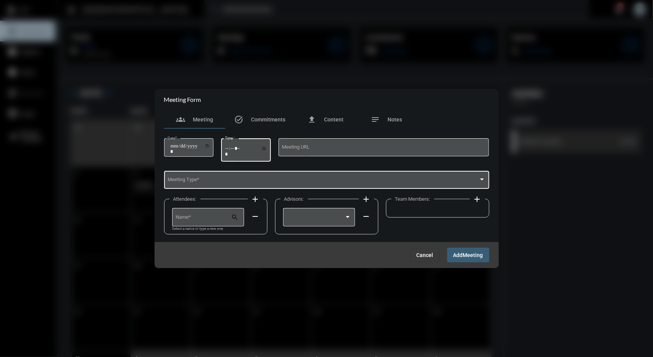
click at [223, 183] on span at bounding box center [323, 181] width 311 height 6
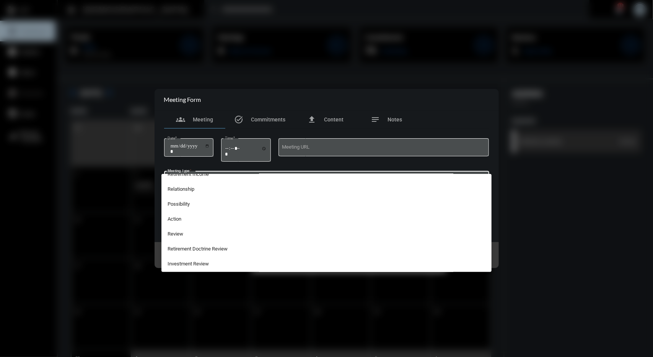
scroll to position [195, 0]
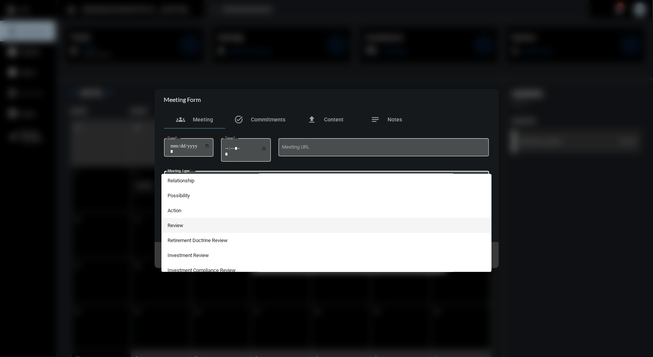
click at [182, 227] on span "Review" at bounding box center [327, 225] width 318 height 15
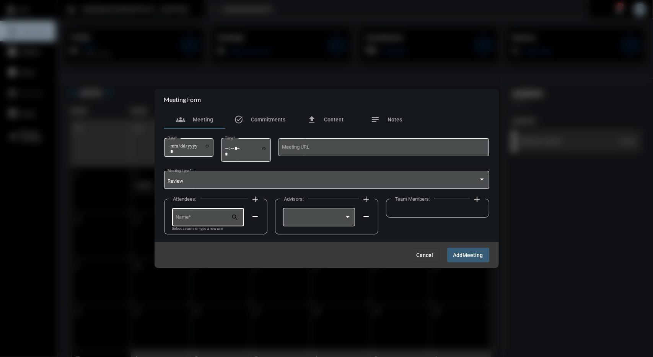
click at [200, 224] on div "Name *" at bounding box center [204, 217] width 56 height 20
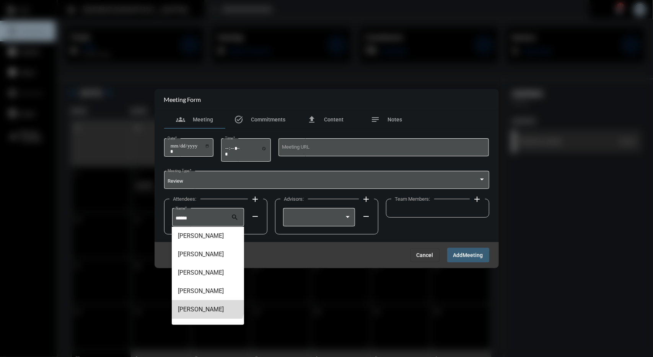
click at [201, 300] on span "[PERSON_NAME]" at bounding box center [208, 309] width 60 height 18
type input "**********"
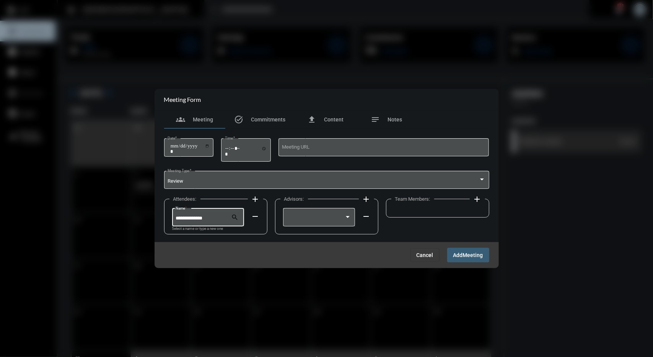
click at [321, 206] on div "Advisors: add remove" at bounding box center [326, 217] width 103 height 36
click at [321, 216] on div at bounding box center [316, 219] width 58 height 6
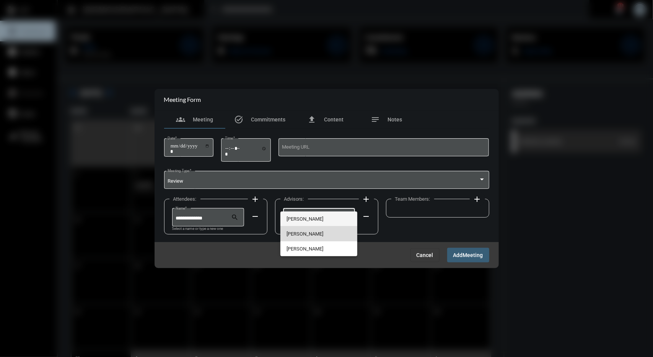
click at [300, 234] on span "[PERSON_NAME]" at bounding box center [319, 233] width 65 height 15
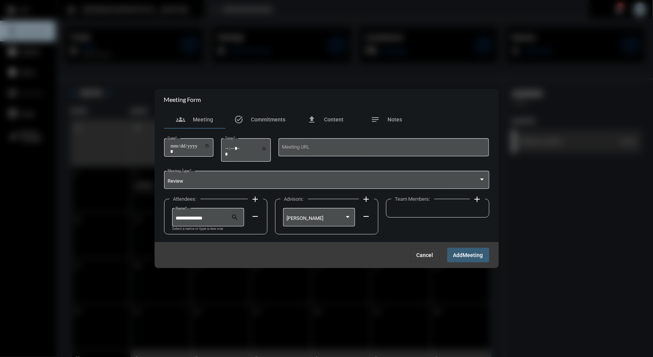
click at [479, 203] on mat-icon "add" at bounding box center [477, 198] width 9 height 9
click at [458, 212] on div at bounding box center [430, 217] width 65 height 20
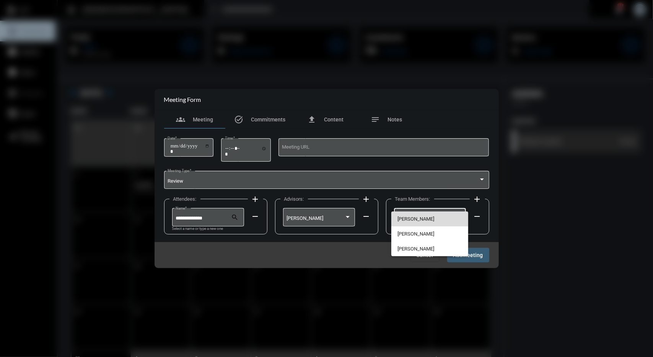
click at [427, 217] on span "[PERSON_NAME]" at bounding box center [430, 218] width 65 height 15
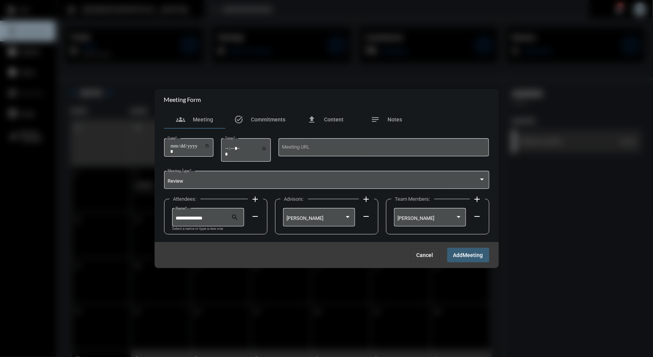
click at [460, 253] on span "Add" at bounding box center [459, 255] width 10 height 6
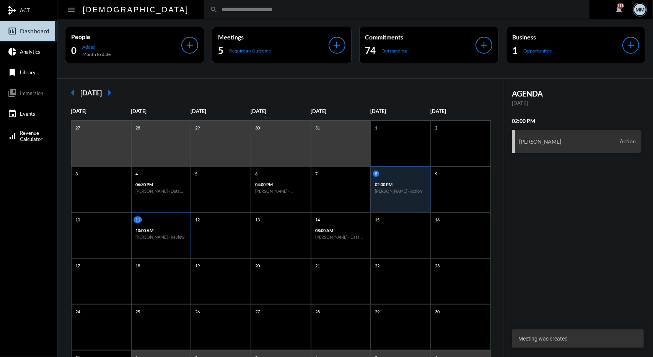
click at [167, 225] on div "10:00 AM [PERSON_NAME] - Review" at bounding box center [161, 234] width 59 height 18
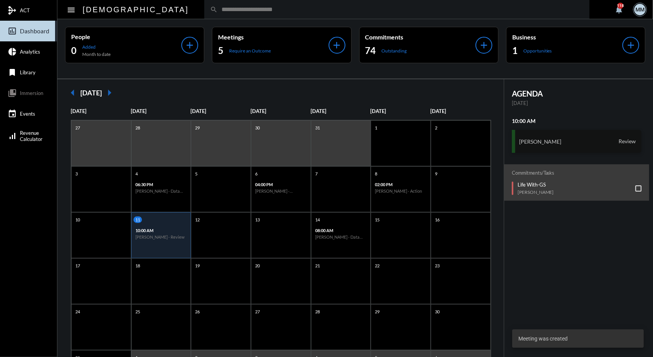
click at [553, 140] on h3 "[PERSON_NAME]" at bounding box center [540, 141] width 42 height 7
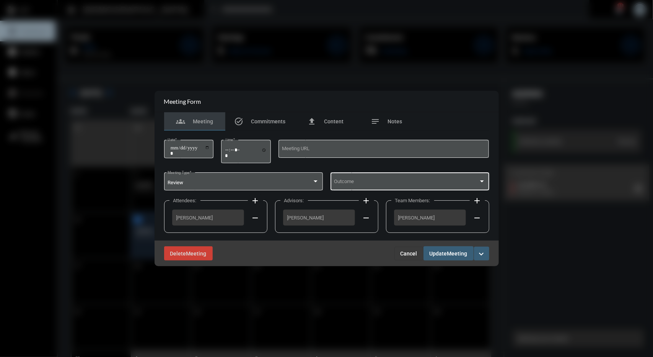
click at [417, 185] on span at bounding box center [406, 183] width 145 height 6
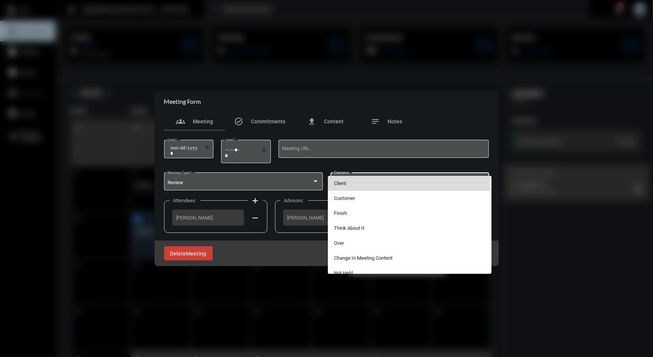
click at [356, 184] on span "Client" at bounding box center [410, 183] width 152 height 15
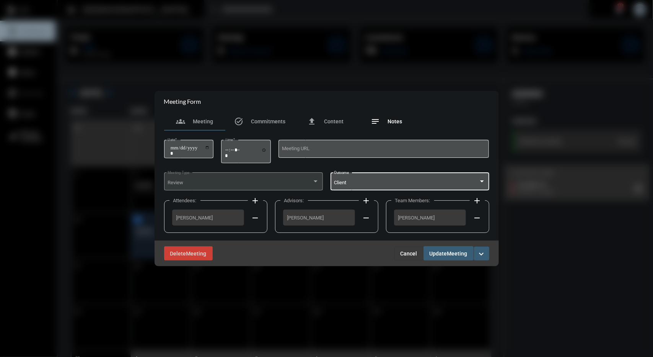
click at [397, 112] on div "notes Notes" at bounding box center [386, 121] width 61 height 18
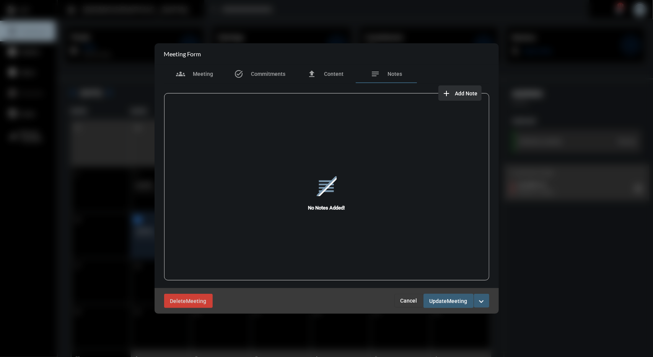
click at [477, 97] on button "add Add Note" at bounding box center [460, 92] width 43 height 15
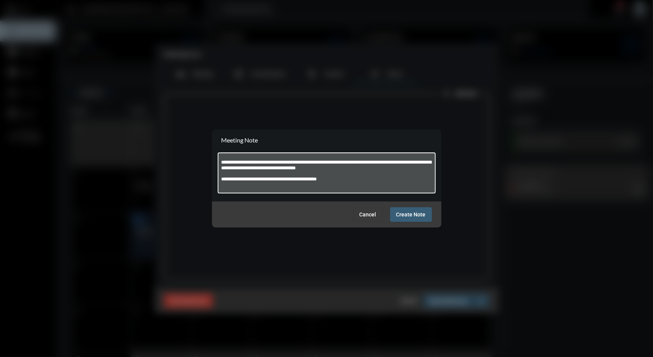
click at [299, 176] on textarea "**********" at bounding box center [326, 174] width 211 height 30
type textarea "**********"
click at [417, 209] on button "Create Note" at bounding box center [411, 214] width 42 height 14
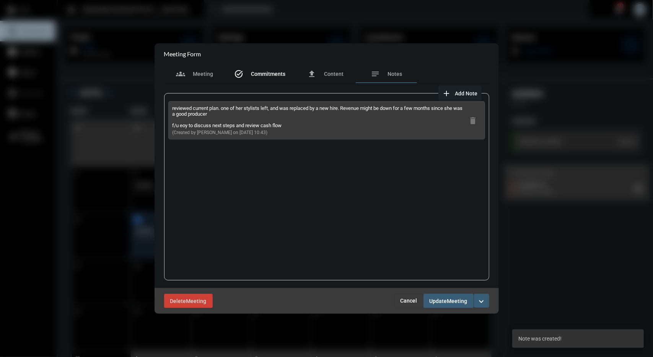
click at [261, 73] on span "Commitments" at bounding box center [269, 74] width 34 height 6
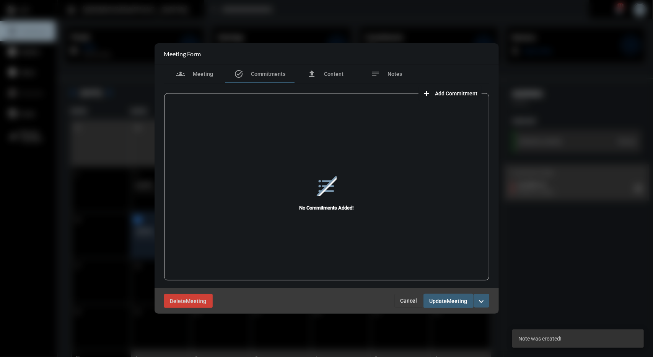
click at [447, 92] on span "Add Commitment" at bounding box center [457, 93] width 42 height 6
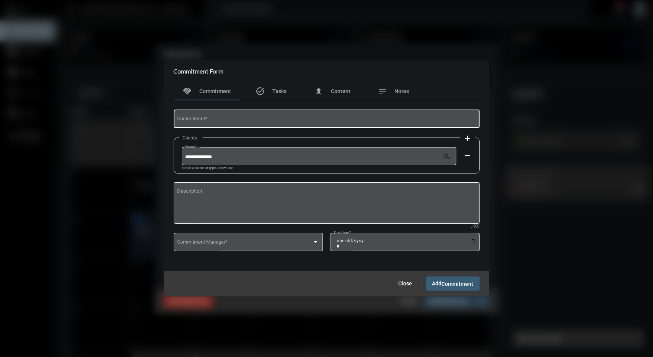
click at [286, 126] on div "Commitment *" at bounding box center [326, 118] width 299 height 20
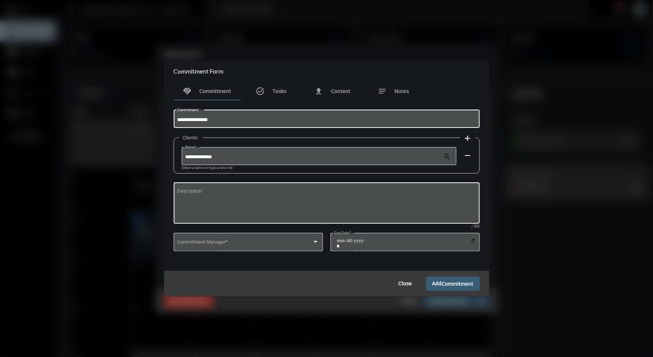
type input "**********"
click at [260, 188] on div "Description" at bounding box center [326, 202] width 299 height 42
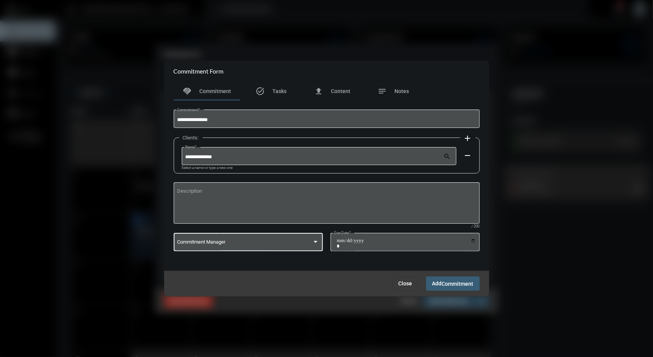
click at [276, 244] on span at bounding box center [244, 243] width 135 height 6
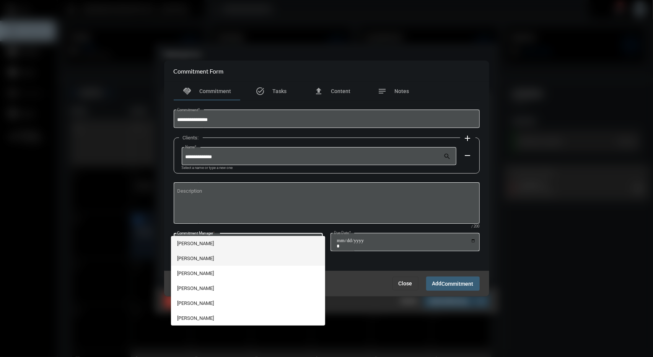
click at [196, 255] on span "[PERSON_NAME]" at bounding box center [248, 258] width 142 height 15
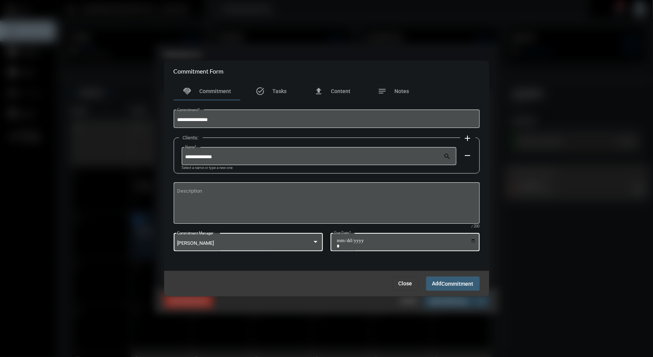
click at [473, 241] on input "Due Date *" at bounding box center [406, 243] width 139 height 11
type input "**********"
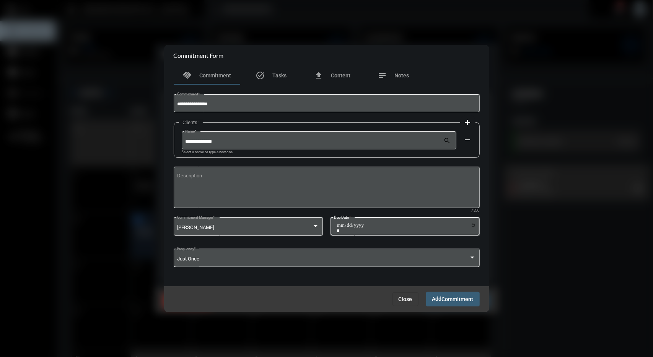
click at [441, 302] on span "Add Commitment" at bounding box center [453, 299] width 41 height 6
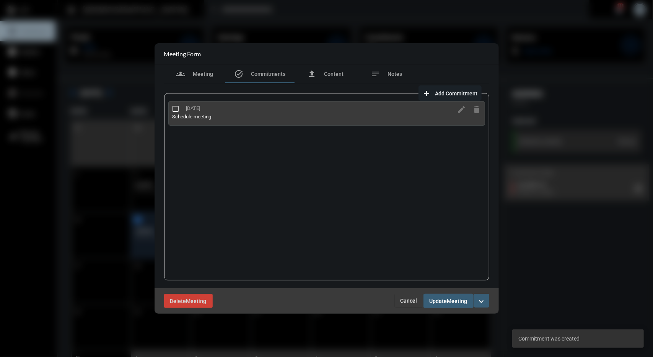
click at [441, 302] on span "Update" at bounding box center [439, 301] width 18 height 6
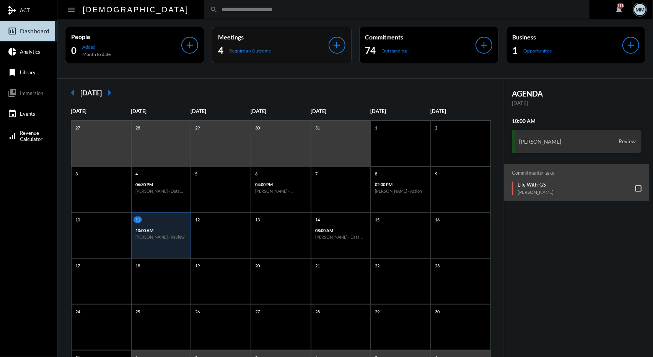
click at [338, 37] on div "add" at bounding box center [337, 45] width 17 height 17
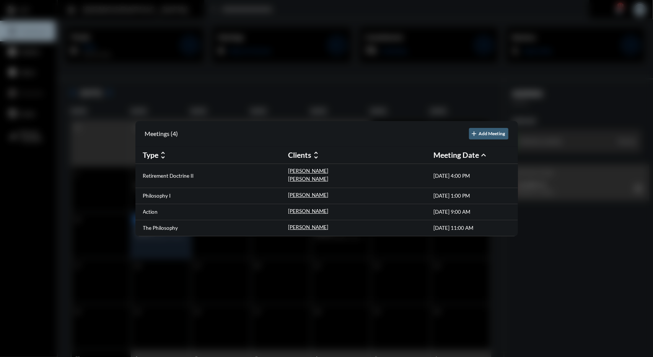
click at [249, 91] on div at bounding box center [326, 178] width 653 height 357
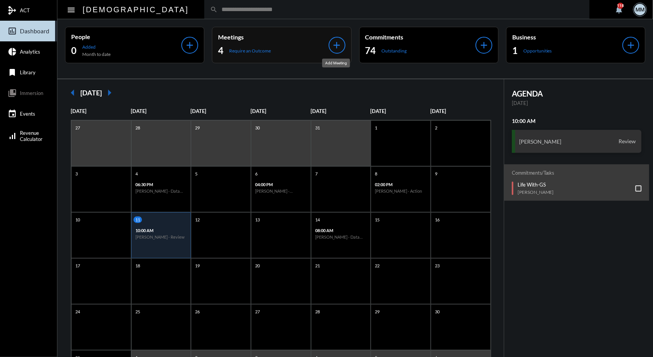
click at [334, 43] on mat-icon "add" at bounding box center [337, 45] width 11 height 11
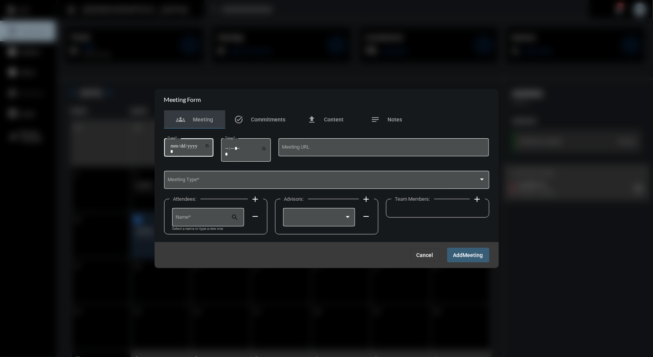
click at [172, 147] on input "Date *" at bounding box center [190, 148] width 40 height 11
click at [200, 146] on input "**********" at bounding box center [190, 148] width 40 height 11
type input "**********"
type input "*****"
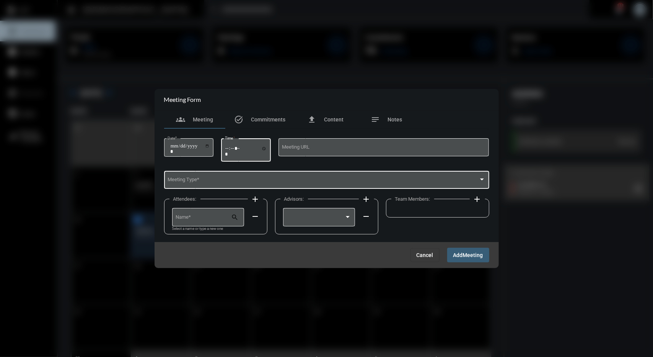
click at [211, 177] on div "Meeting Type *" at bounding box center [327, 180] width 318 height 20
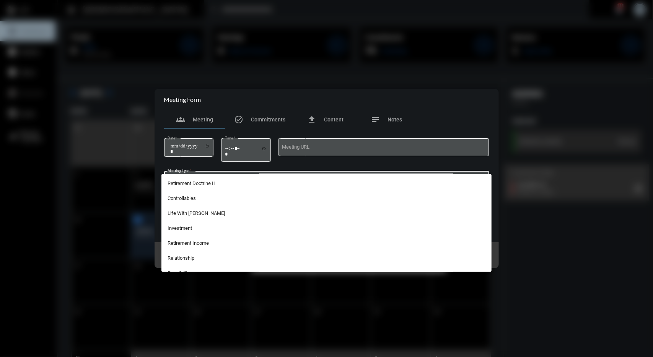
scroll to position [118, 0]
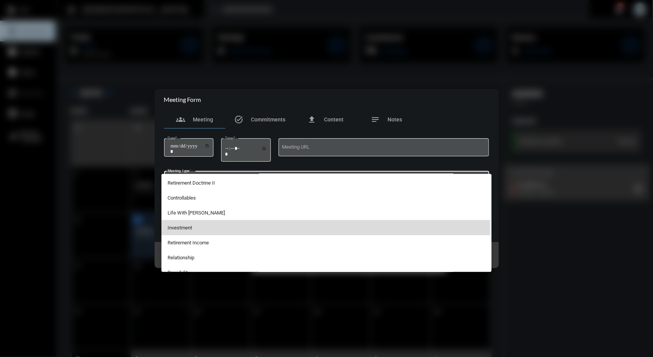
click at [191, 229] on span "Investment" at bounding box center [327, 227] width 318 height 15
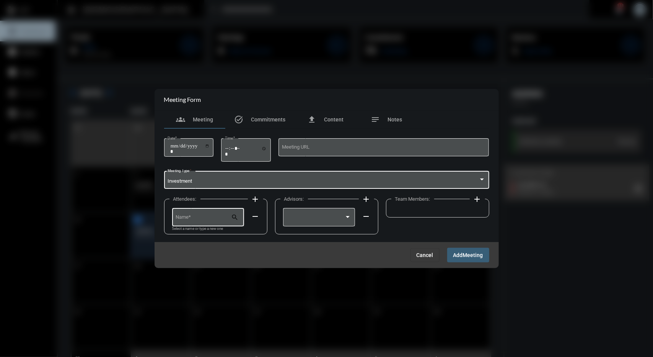
click at [205, 215] on div "Name *" at bounding box center [204, 217] width 56 height 20
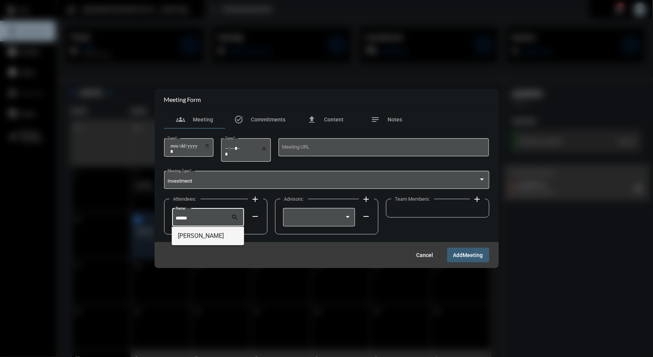
click at [195, 240] on span "[PERSON_NAME]" at bounding box center [208, 236] width 60 height 18
type input "**********"
click at [338, 211] on div at bounding box center [319, 217] width 65 height 20
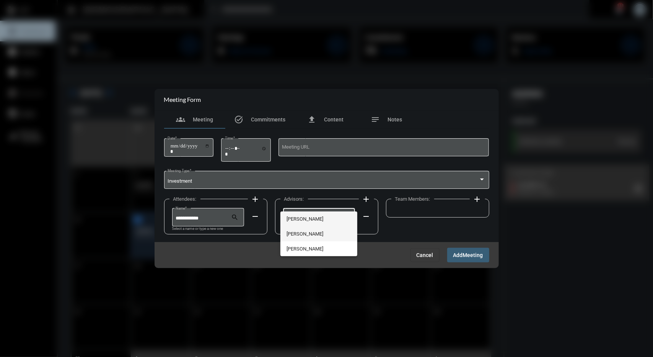
click at [307, 231] on span "[PERSON_NAME]" at bounding box center [319, 233] width 65 height 15
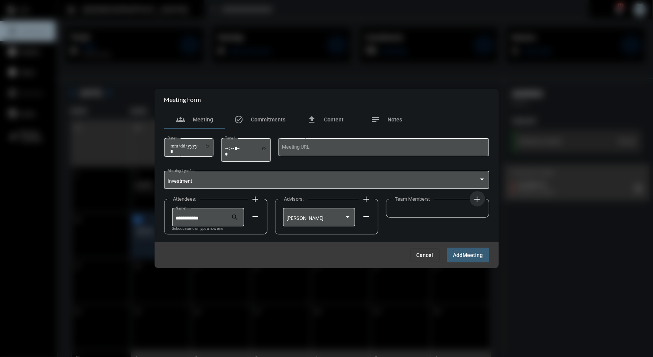
click at [474, 199] on mat-icon "add" at bounding box center [477, 198] width 9 height 9
click at [437, 208] on div at bounding box center [430, 217] width 65 height 20
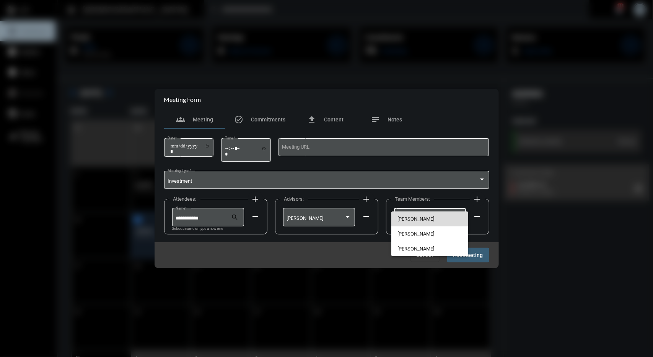
click at [413, 221] on span "[PERSON_NAME]" at bounding box center [430, 218] width 65 height 15
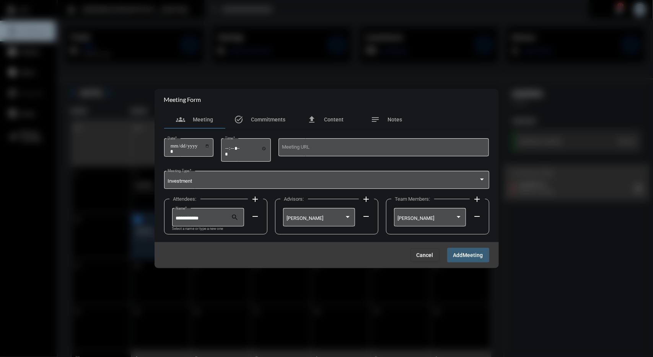
click at [449, 255] on button "Add Meeting" at bounding box center [469, 255] width 42 height 14
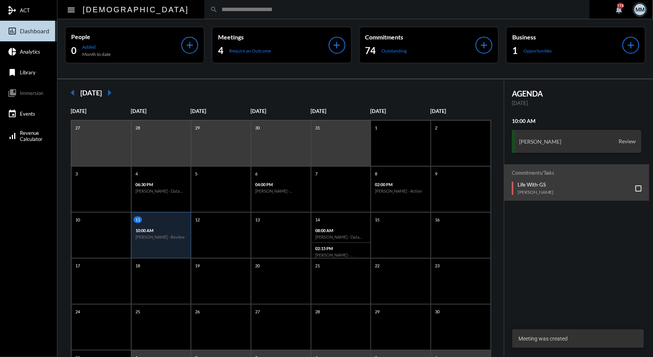
click at [158, 228] on p "10:00 AM" at bounding box center [162, 230] width 52 height 5
click at [327, 248] on p "02:15 PM" at bounding box center [341, 248] width 52 height 5
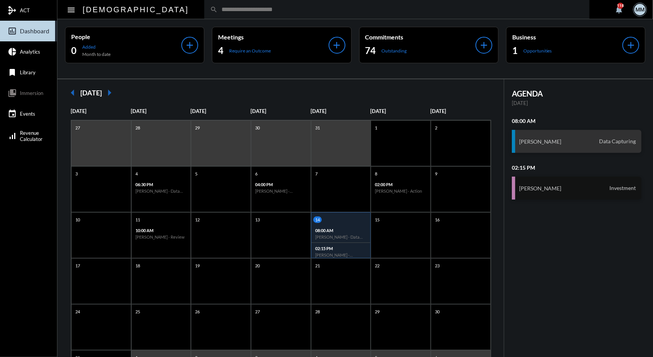
click at [537, 180] on div "[PERSON_NAME] Investment" at bounding box center [577, 187] width 130 height 23
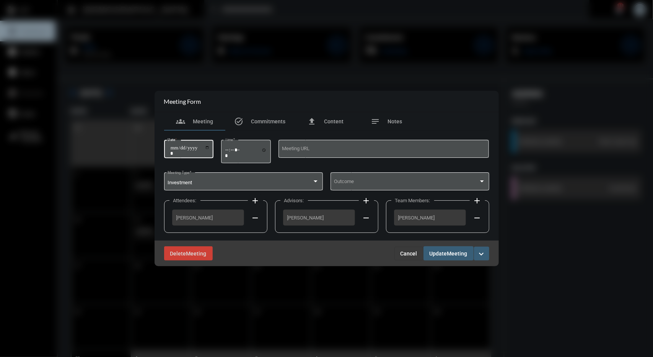
click at [183, 147] on input "**********" at bounding box center [190, 150] width 40 height 11
type input "**********"
click at [447, 252] on span "Update" at bounding box center [439, 253] width 18 height 6
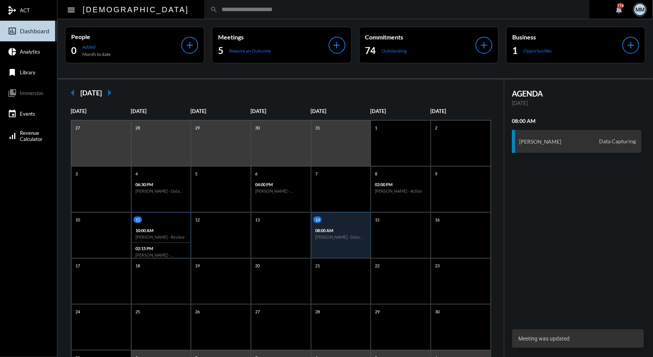
click at [175, 235] on h6 "[PERSON_NAME] - Review" at bounding box center [162, 236] width 52 height 5
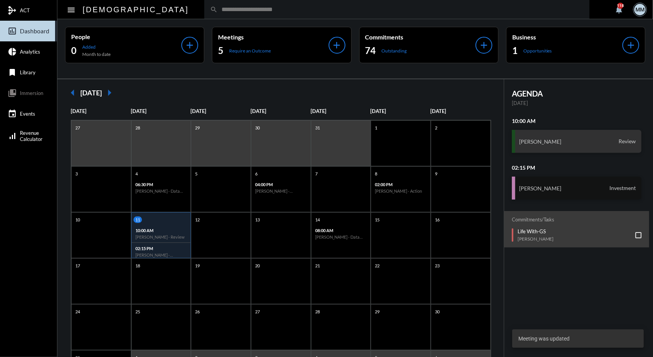
click at [542, 188] on h3 "[PERSON_NAME]" at bounding box center [540, 188] width 42 height 7
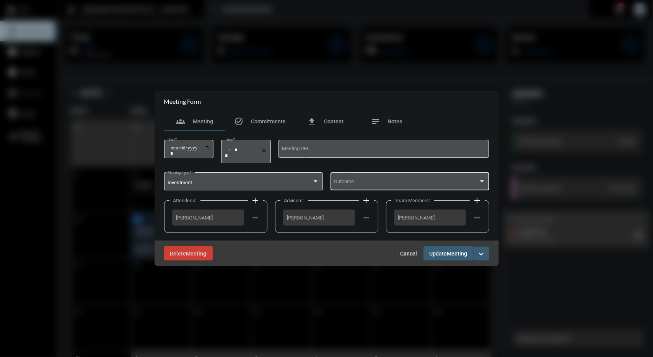
click at [399, 174] on div "Outcome" at bounding box center [410, 181] width 152 height 20
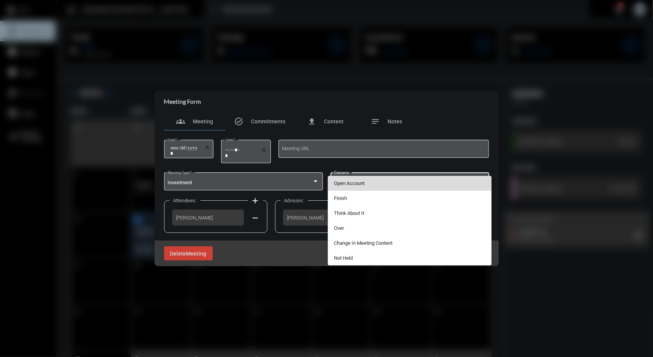
click at [372, 185] on span "Open Account" at bounding box center [410, 183] width 152 height 15
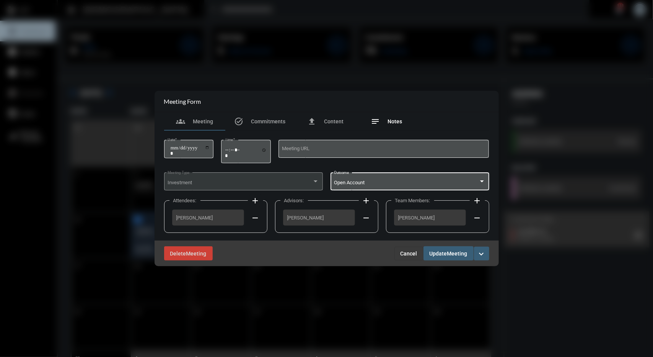
click at [382, 118] on div "notes Notes" at bounding box center [386, 121] width 31 height 9
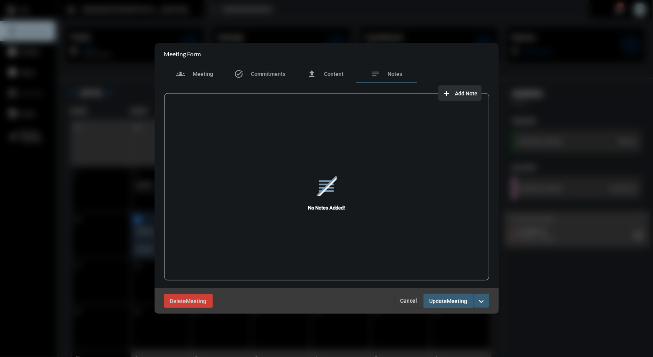
click at [458, 93] on span "Add Note" at bounding box center [467, 93] width 23 height 6
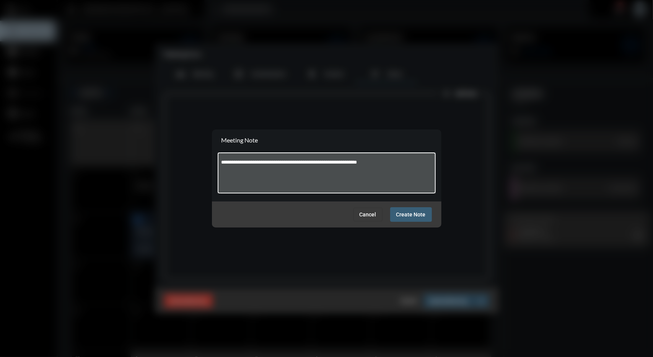
type textarea "**********"
click at [417, 221] on button "Create Note" at bounding box center [411, 214] width 42 height 14
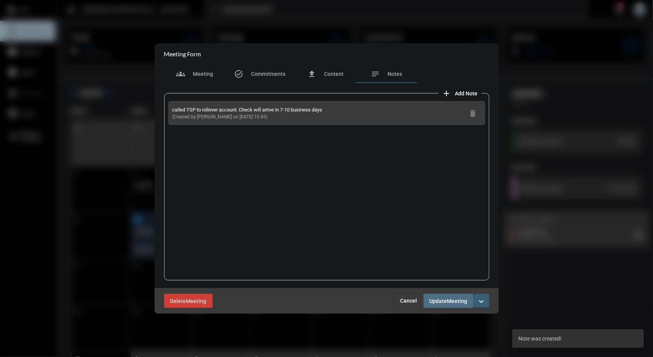
click at [453, 301] on span "Meeting" at bounding box center [458, 301] width 20 height 6
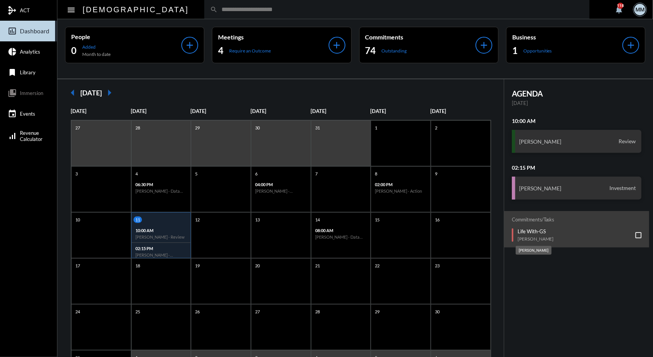
click at [533, 239] on p "[PERSON_NAME]" at bounding box center [536, 239] width 36 height 6
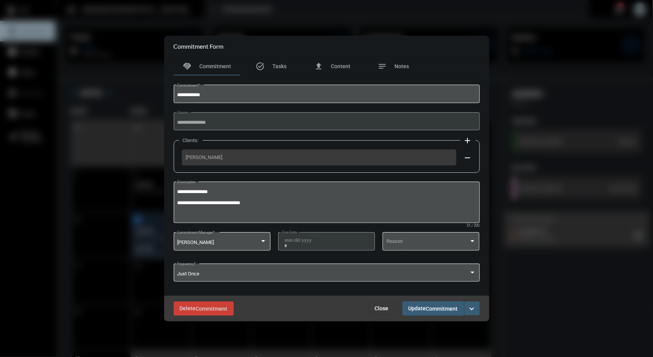
click at [385, 309] on span "Close" at bounding box center [382, 308] width 14 height 6
